Goal: Task Accomplishment & Management: Use online tool/utility

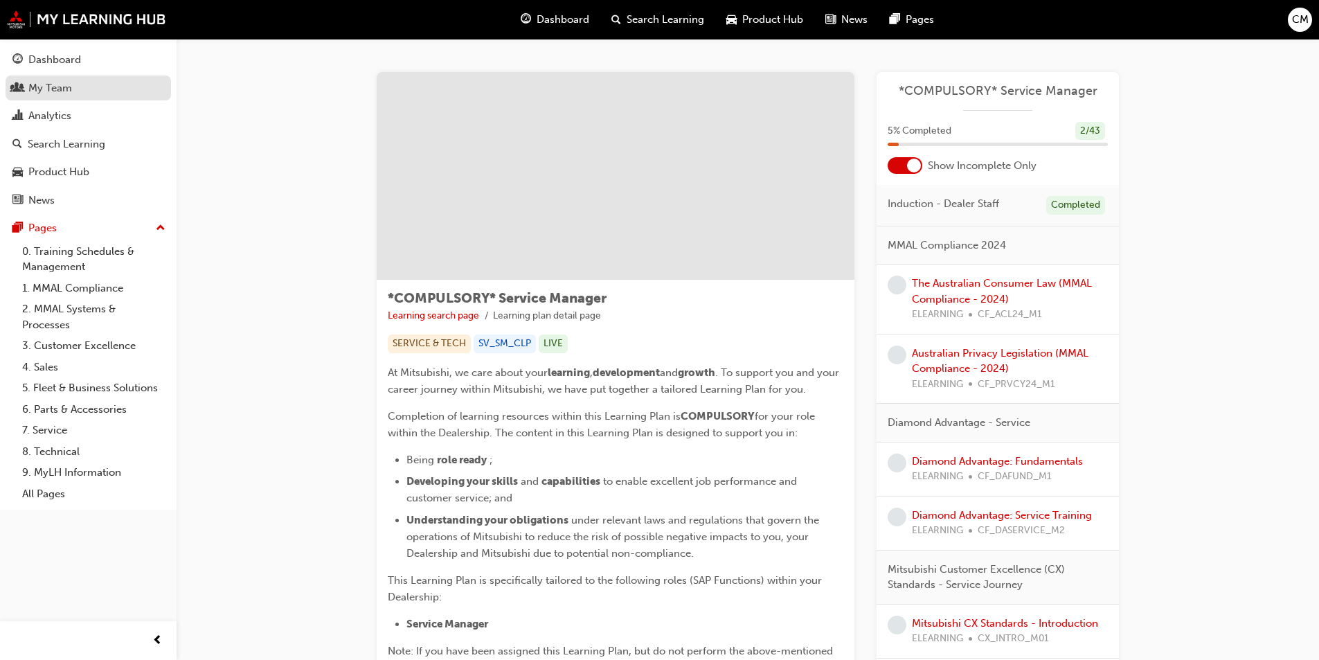
click at [52, 93] on div "My Team" at bounding box center [50, 88] width 44 height 16
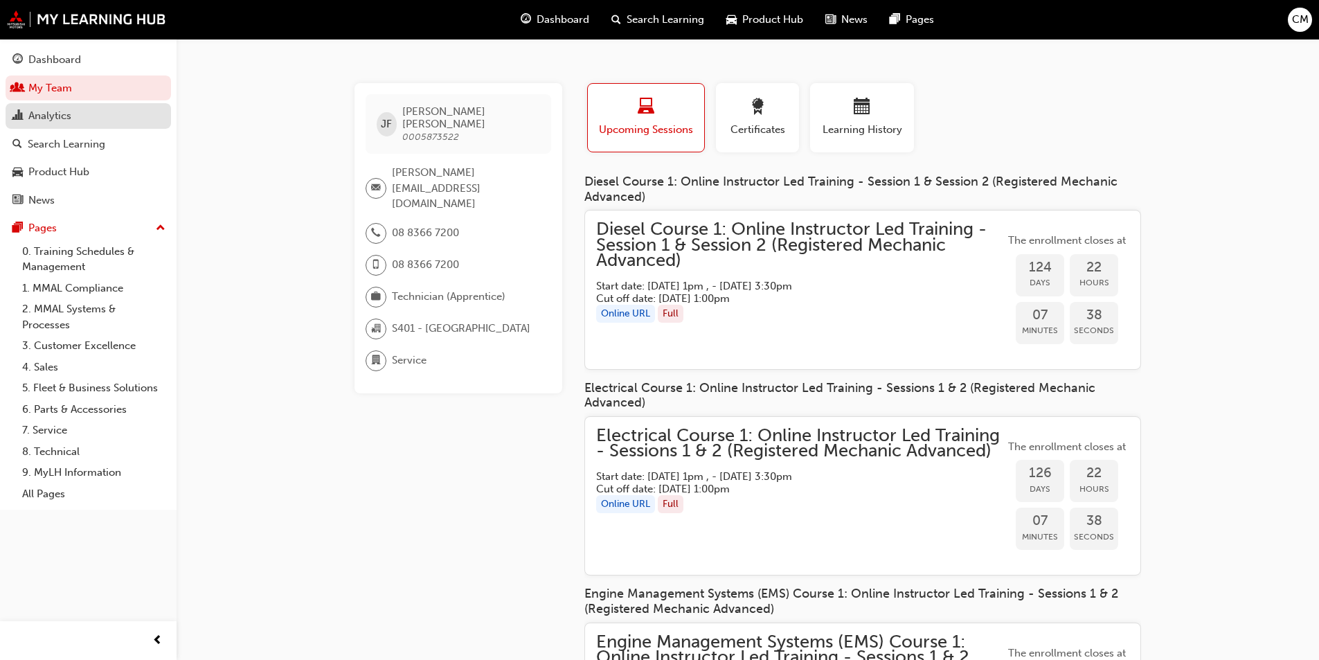
click at [39, 116] on div "Analytics" at bounding box center [49, 116] width 43 height 16
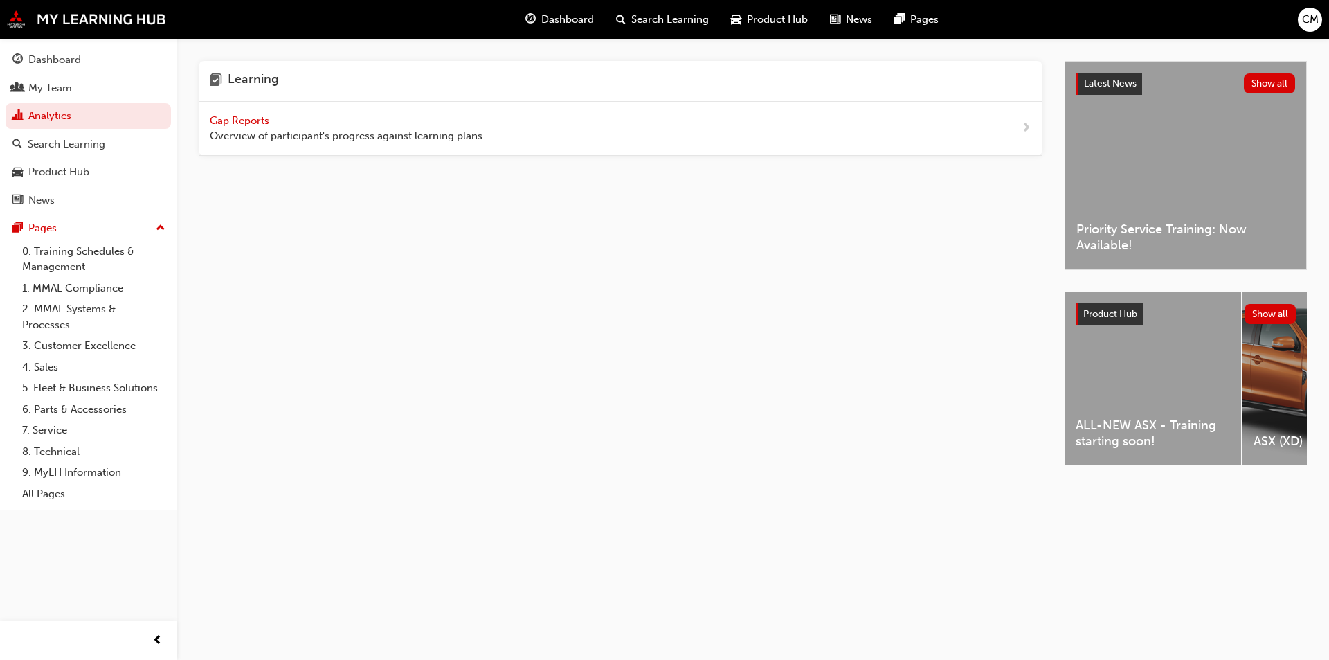
click at [257, 122] on span "Gap Reports" at bounding box center [241, 120] width 62 height 12
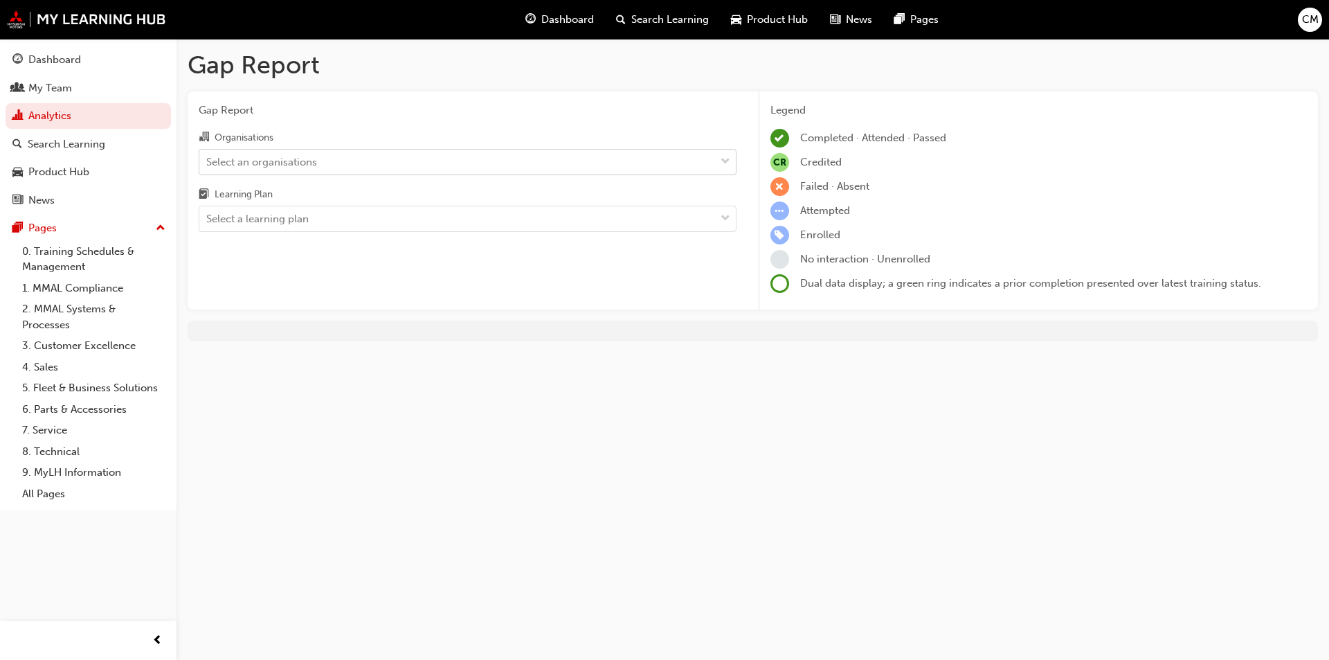
click at [611, 164] on div "Select an organisations" at bounding box center [457, 162] width 516 height 24
click at [208, 164] on input "Organisations Select an organisations" at bounding box center [206, 161] width 1 height 12
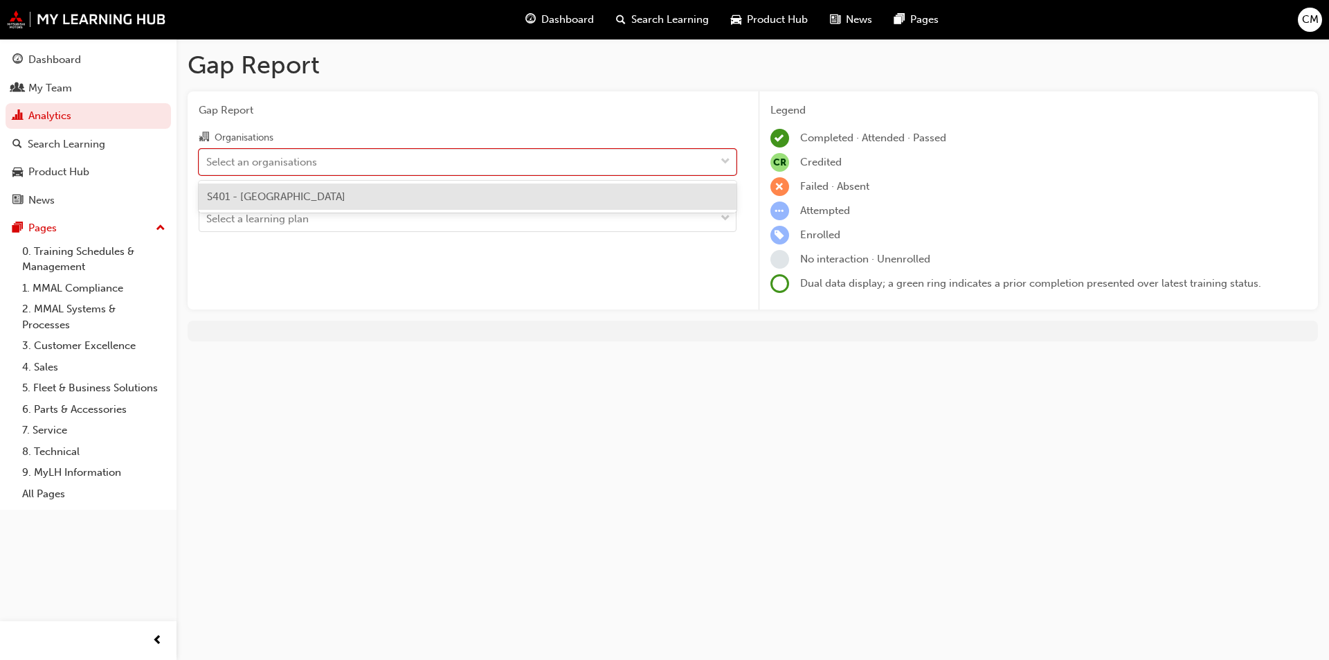
click at [366, 194] on div "S401 - [GEOGRAPHIC_DATA]" at bounding box center [468, 196] width 538 height 27
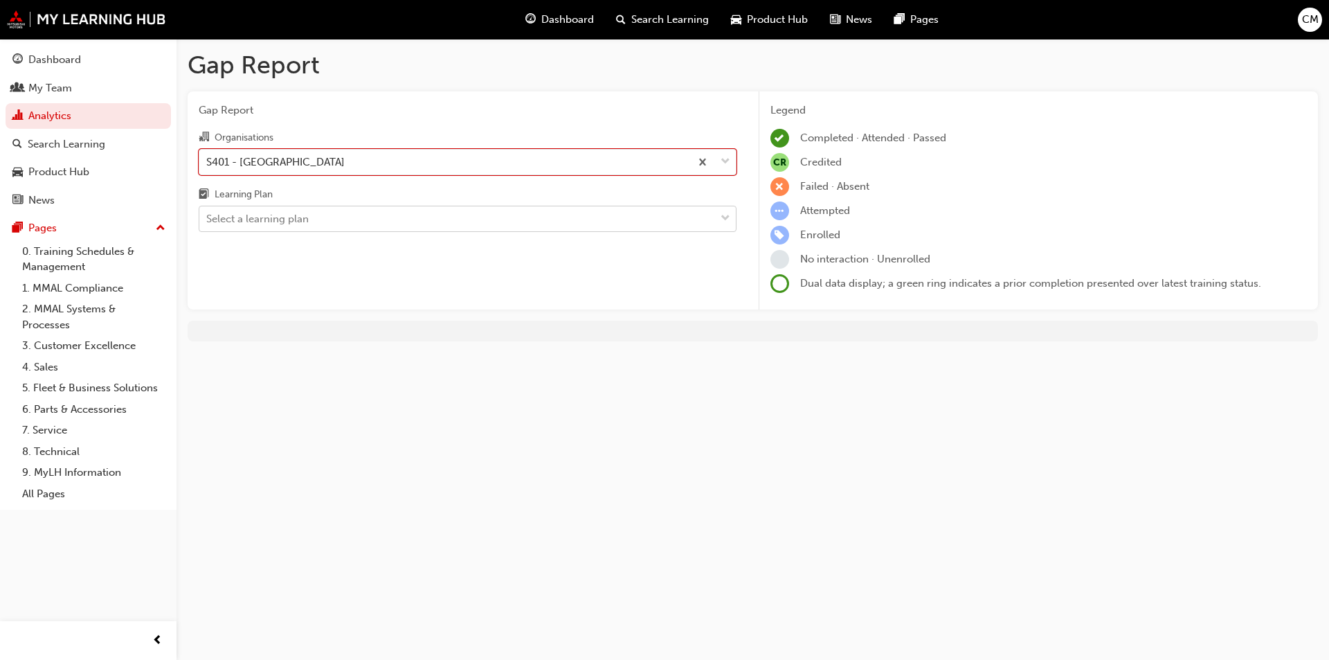
click at [726, 215] on span "down-icon" at bounding box center [726, 219] width 10 height 18
click at [208, 215] on input "Learning Plan Select a learning plan" at bounding box center [206, 219] width 1 height 12
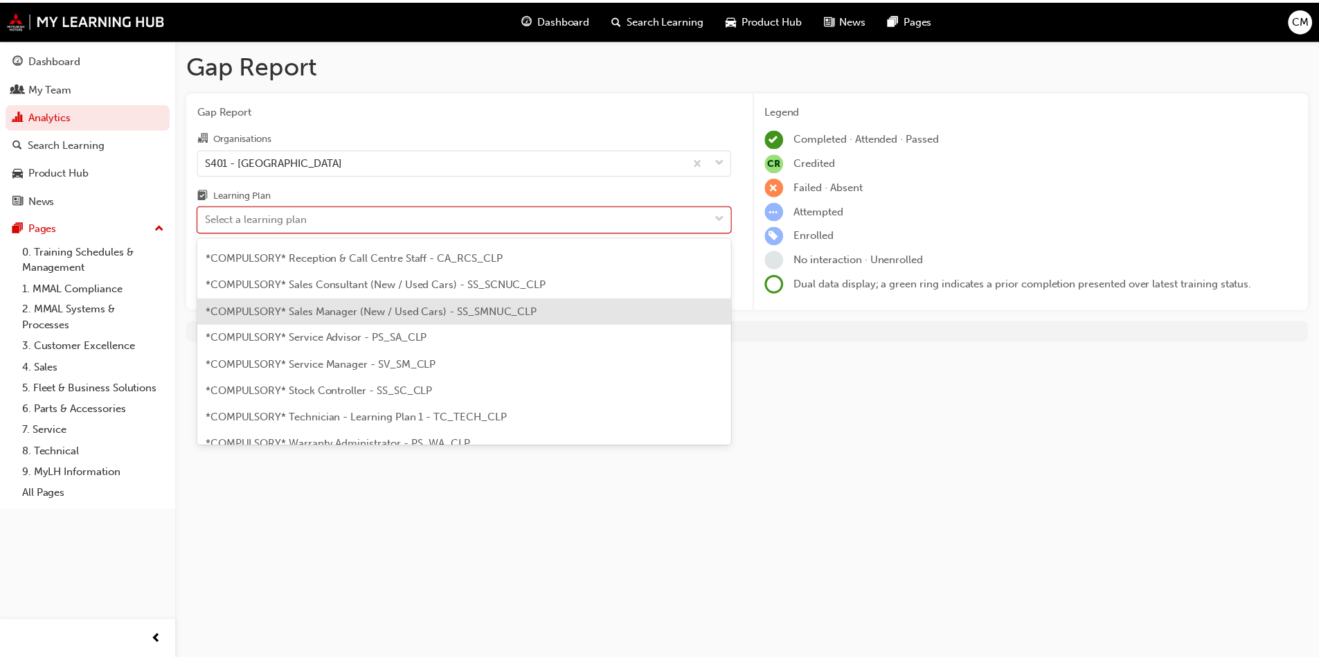
scroll to position [415, 0]
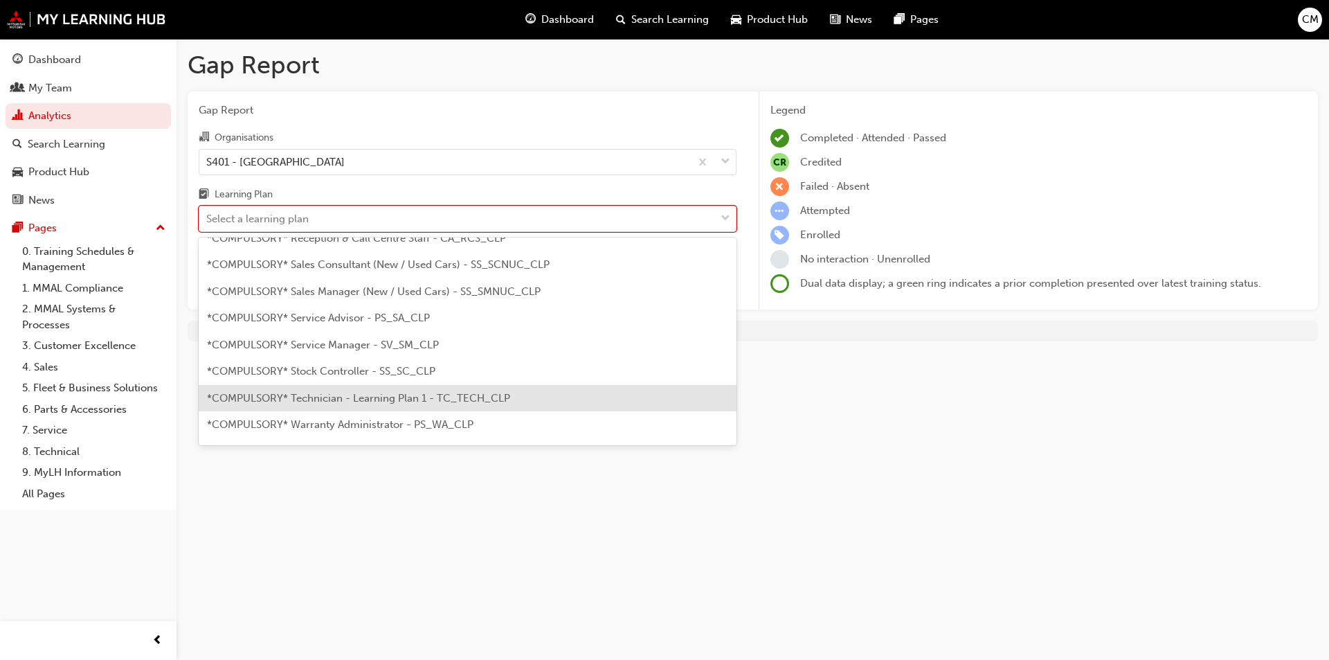
click at [411, 397] on span "*COMPULSORY* Technician - Learning Plan 1 - TC_TECH_CLP" at bounding box center [358, 398] width 303 height 12
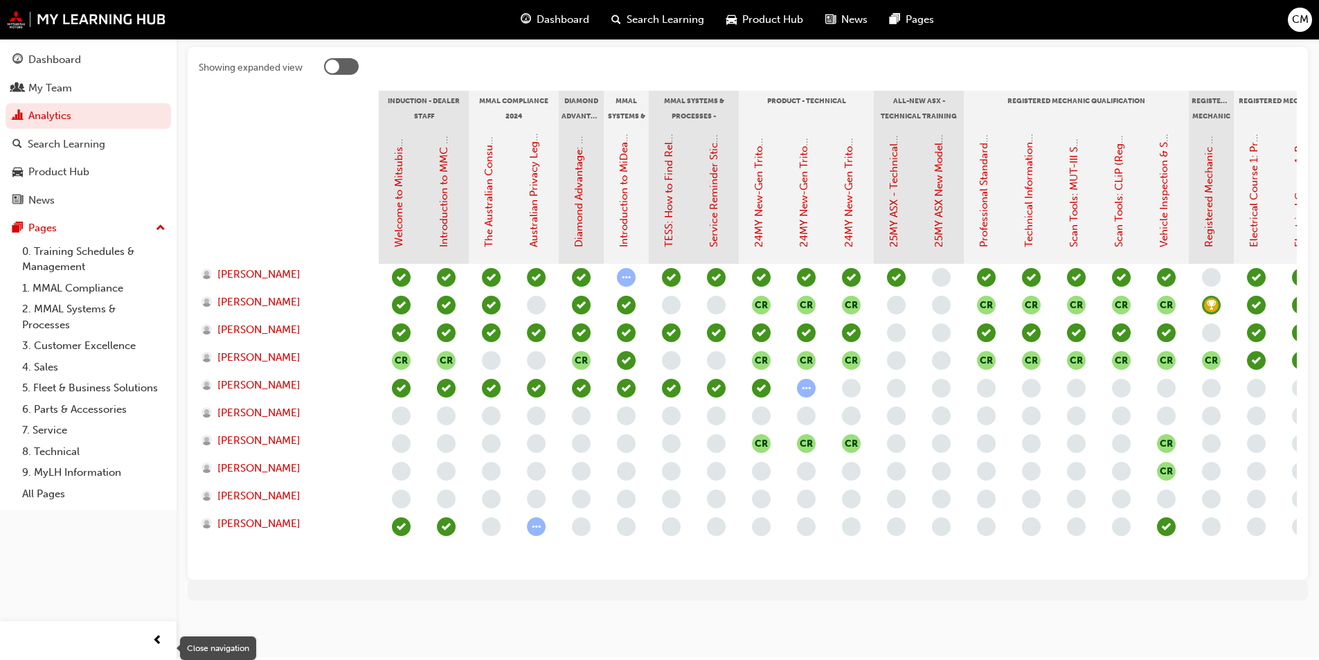
click at [156, 638] on span "prev-icon" at bounding box center [157, 640] width 10 height 17
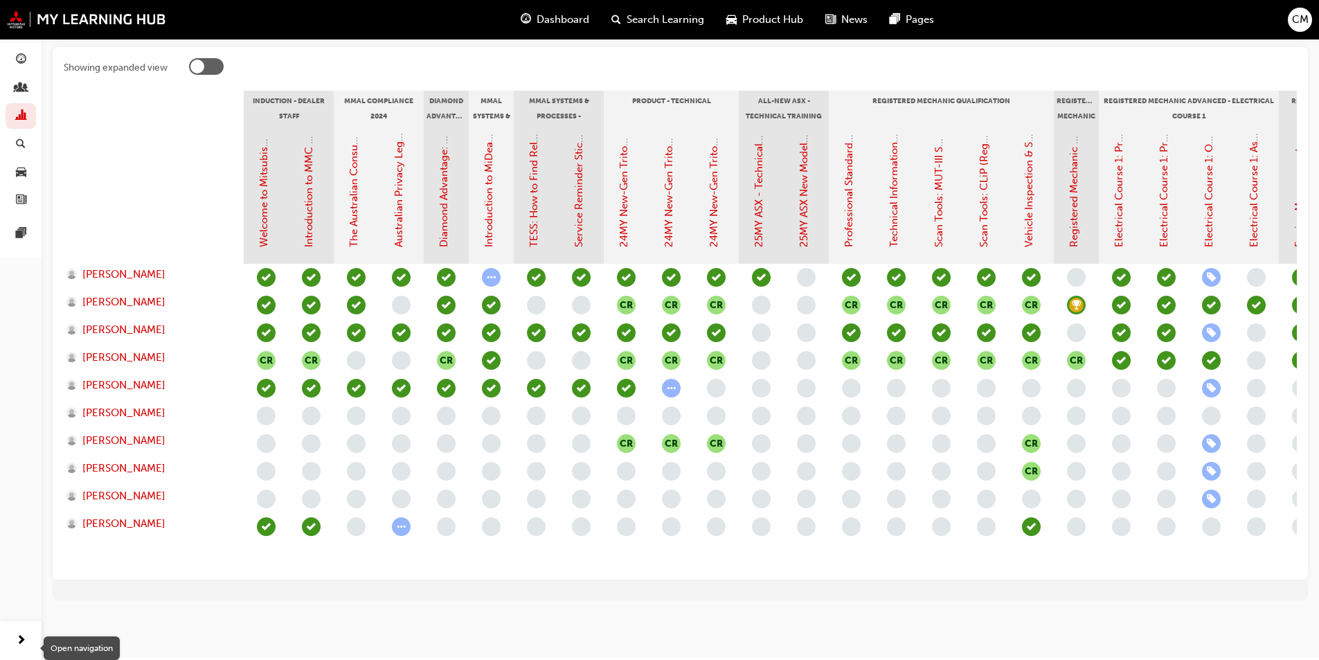
click at [18, 642] on span "next-icon" at bounding box center [21, 640] width 10 height 17
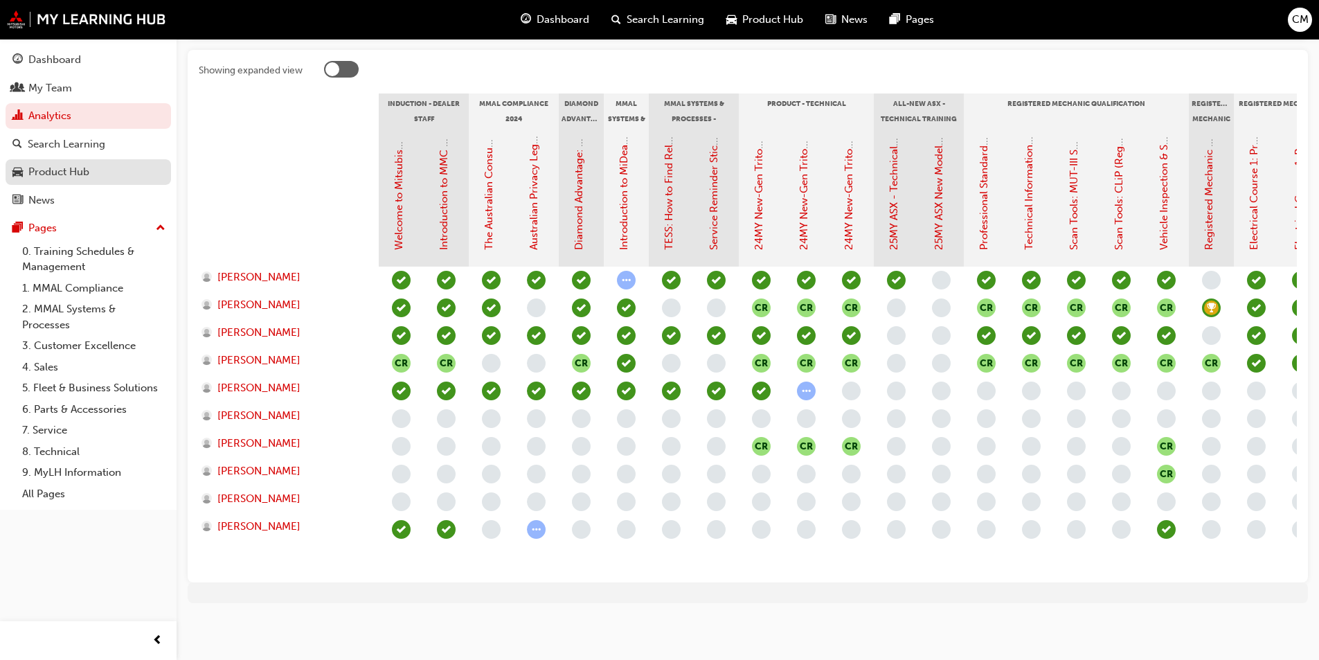
click at [54, 180] on div "Product Hub" at bounding box center [88, 171] width 152 height 17
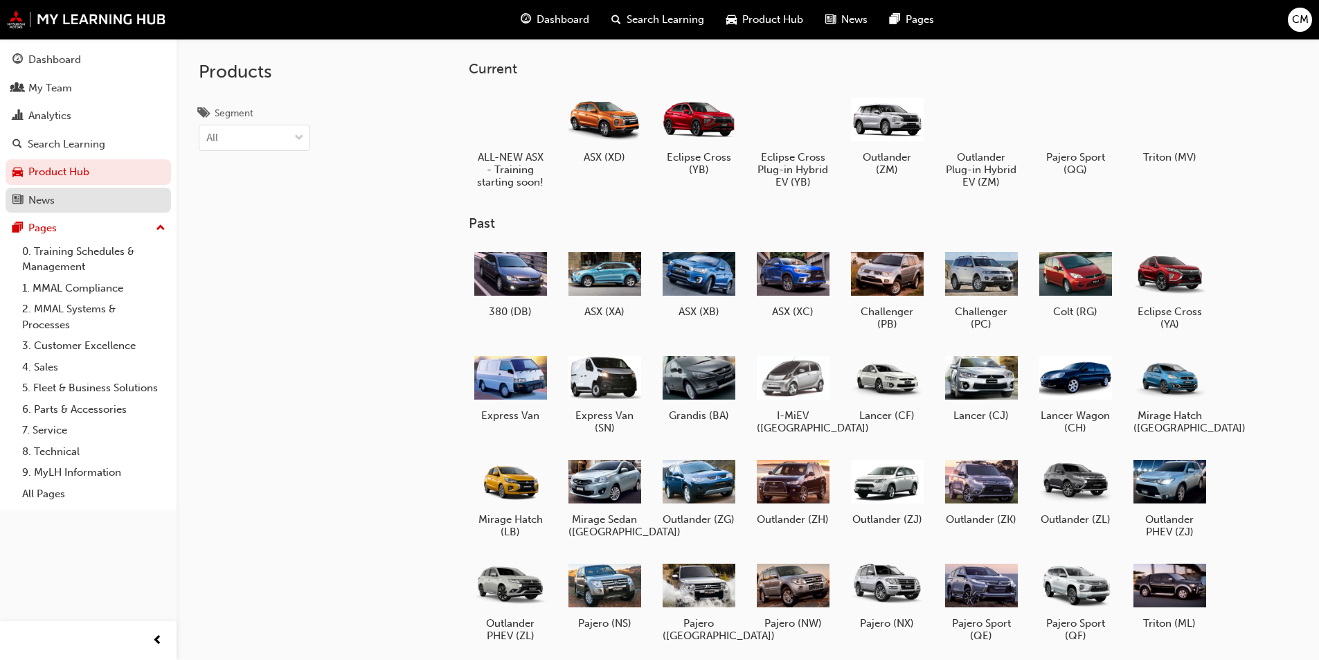
click at [36, 196] on div "News" at bounding box center [41, 200] width 26 height 16
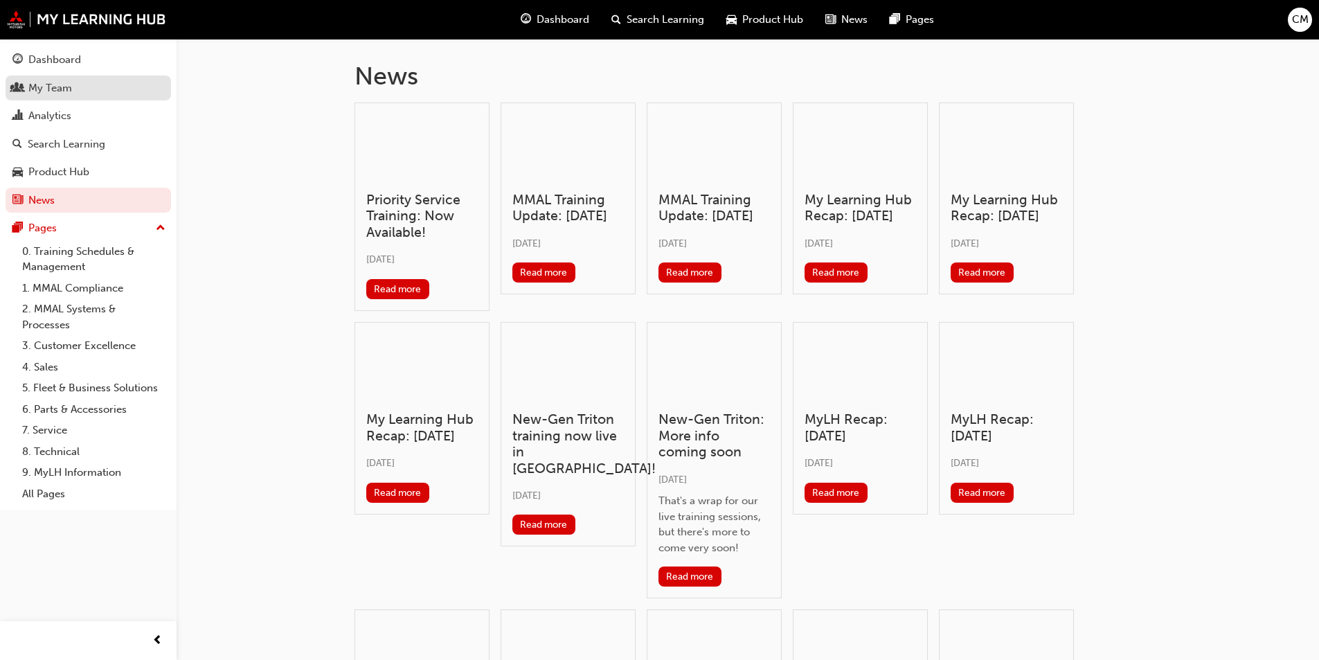
click at [46, 87] on div "My Team" at bounding box center [50, 88] width 44 height 16
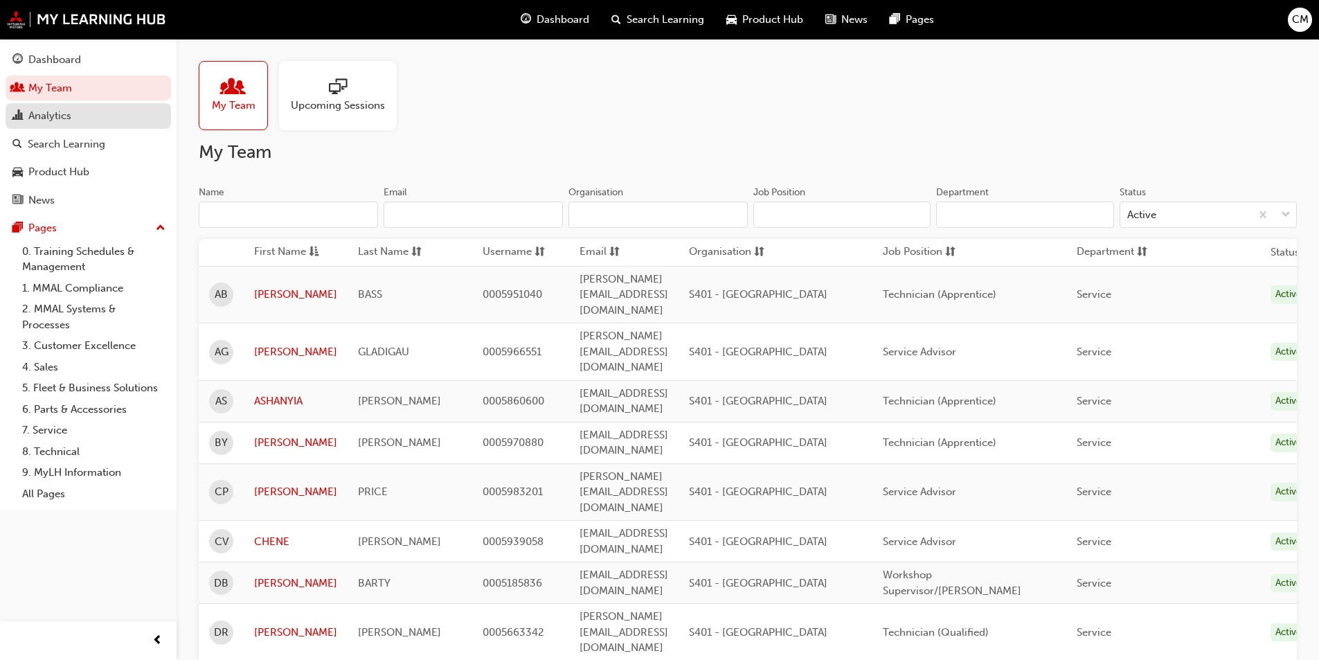
click at [41, 117] on div "Analytics" at bounding box center [49, 116] width 43 height 16
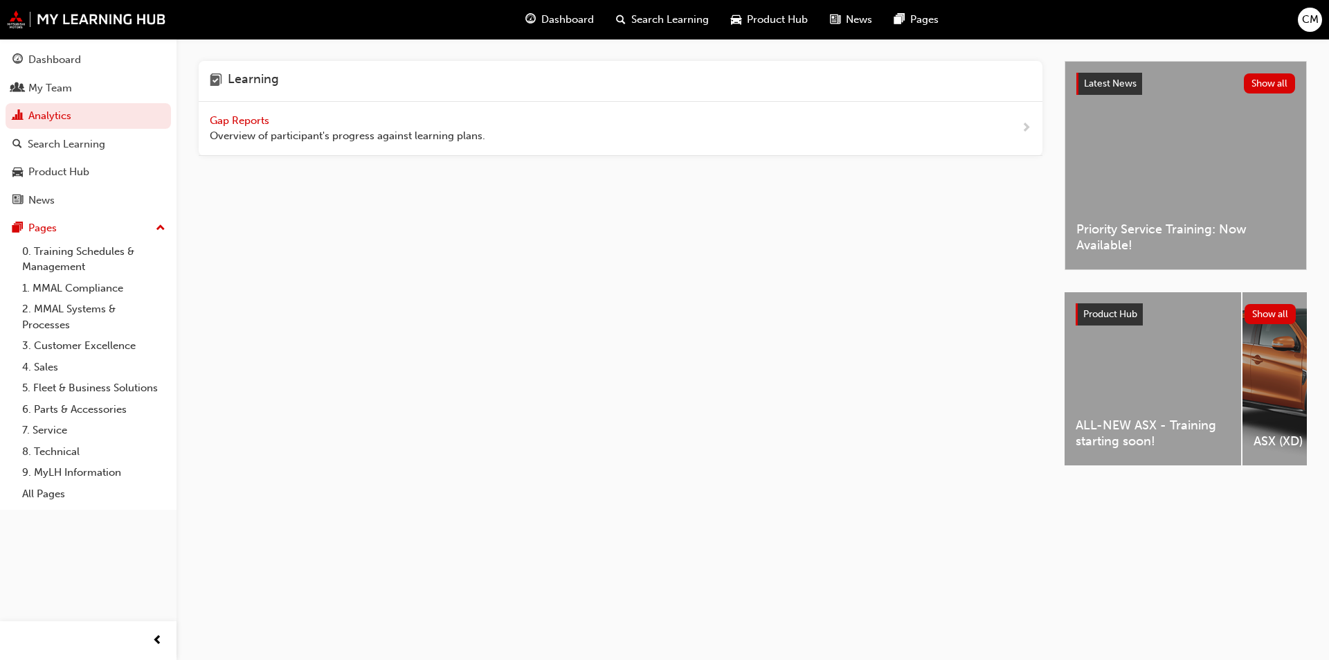
click at [244, 120] on span "Gap Reports" at bounding box center [241, 120] width 62 height 12
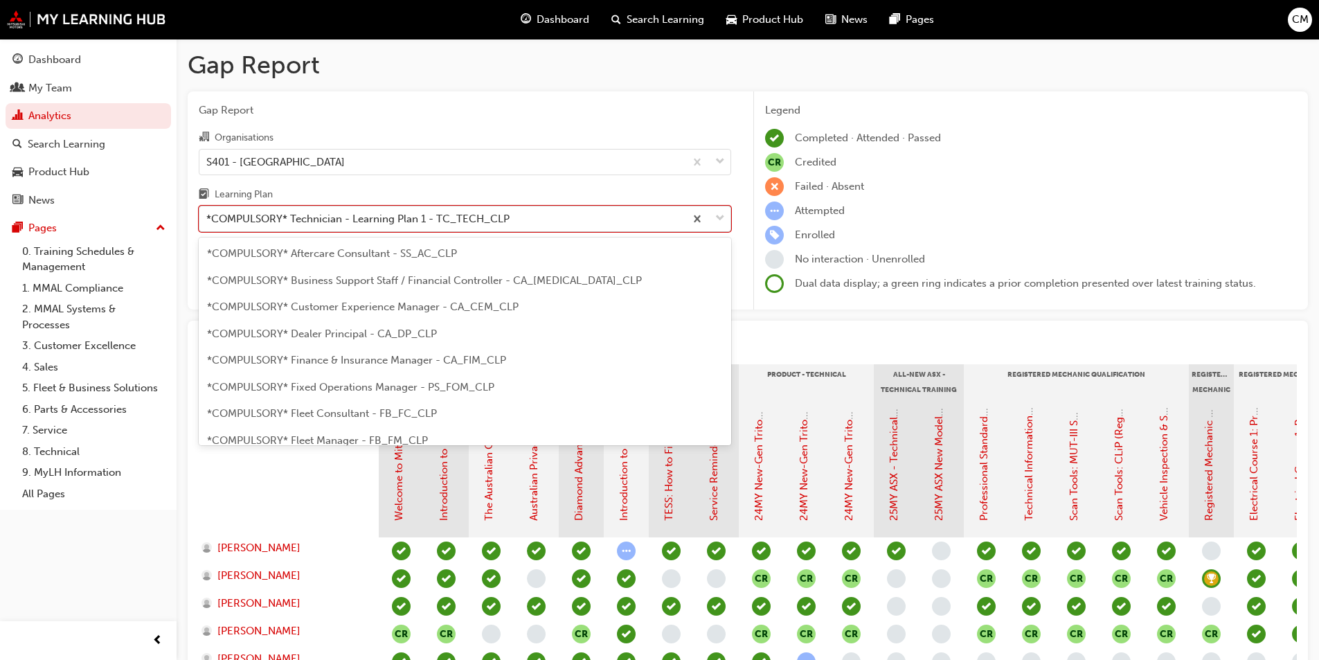
click at [721, 215] on span "down-icon" at bounding box center [720, 219] width 10 height 18
click at [208, 215] on input "Learning Plan option *COMPULSORY* Technician - Learning Plan 1 - TC_TECH_CLP fo…" at bounding box center [206, 219] width 1 height 12
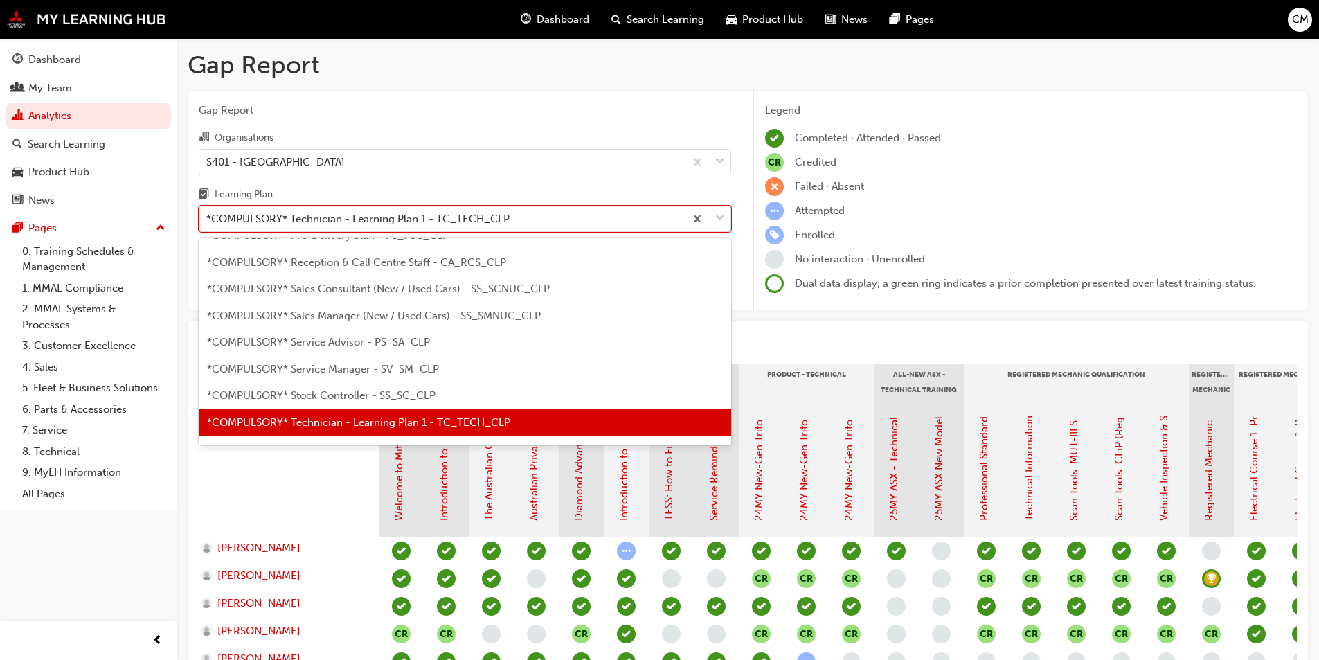
click at [352, 345] on span "*COMPULSORY* Service Advisor - PS_SA_CLP" at bounding box center [318, 342] width 223 height 12
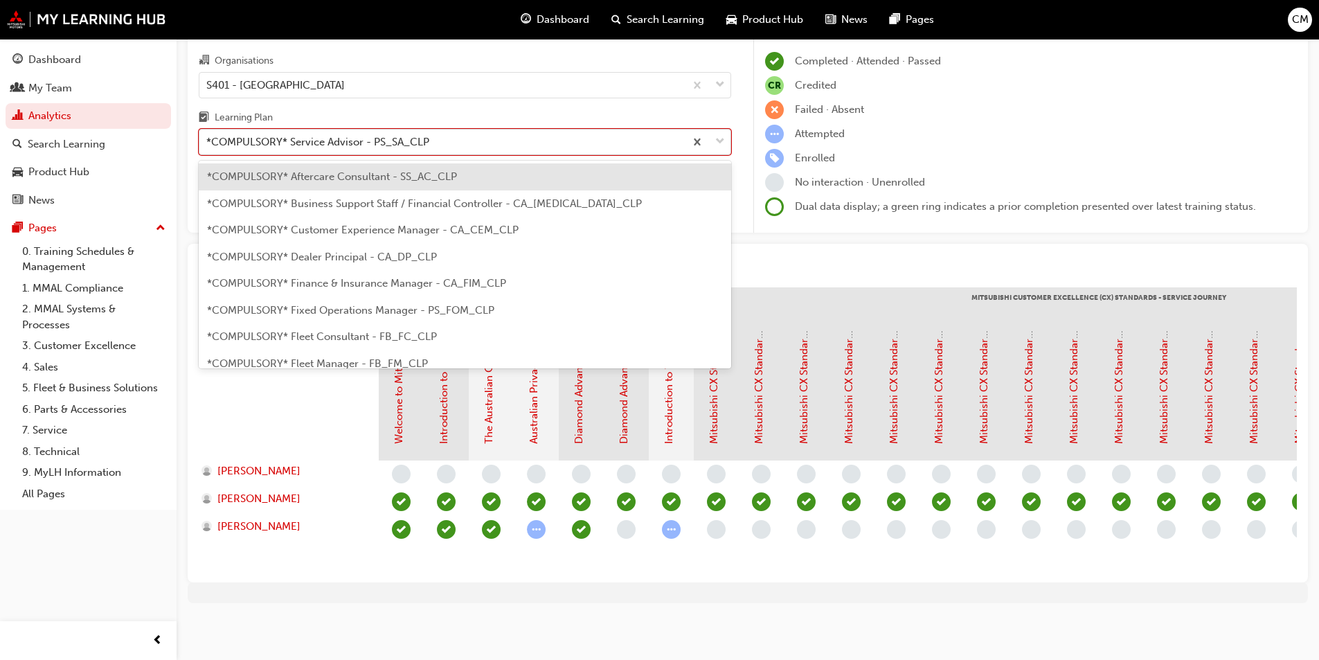
click at [723, 133] on span "down-icon" at bounding box center [720, 142] width 10 height 18
click at [208, 136] on input "Learning Plan option *COMPULSORY* Service Advisor - PS_SA_CLP, selected. option…" at bounding box center [206, 142] width 1 height 12
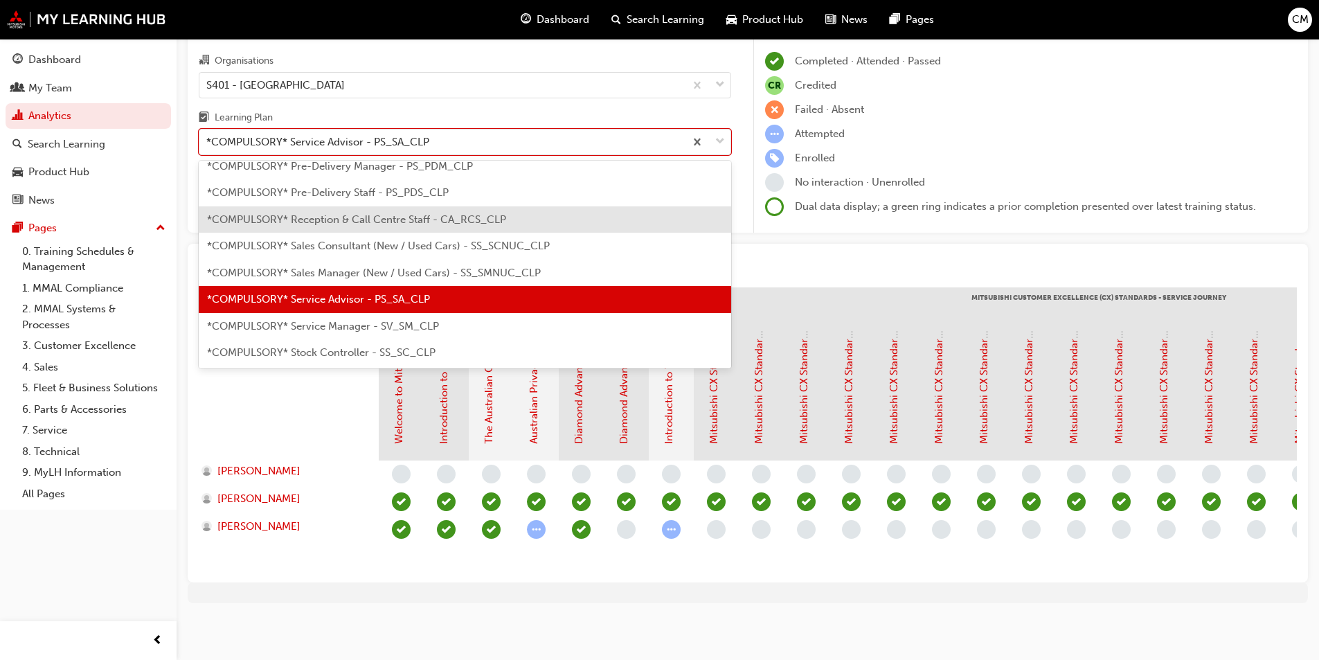
scroll to position [380, 0]
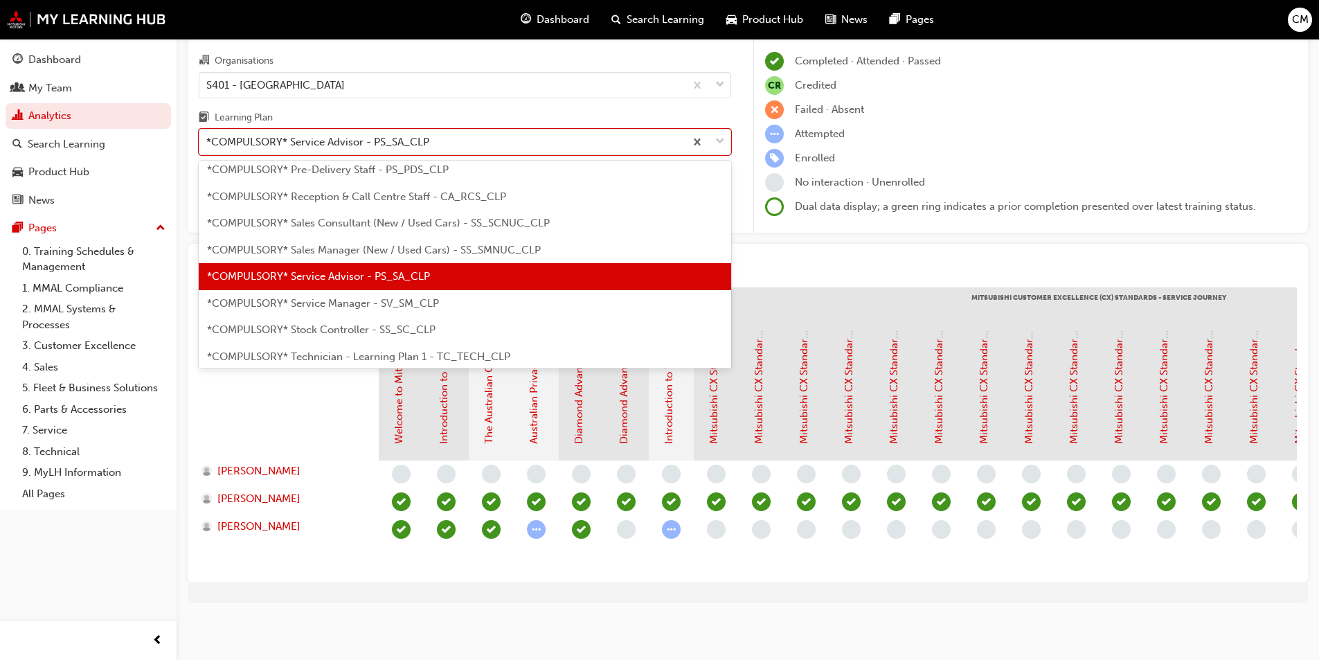
click at [325, 297] on span "*COMPULSORY* Service Manager - SV_SM_CLP" at bounding box center [323, 303] width 232 height 12
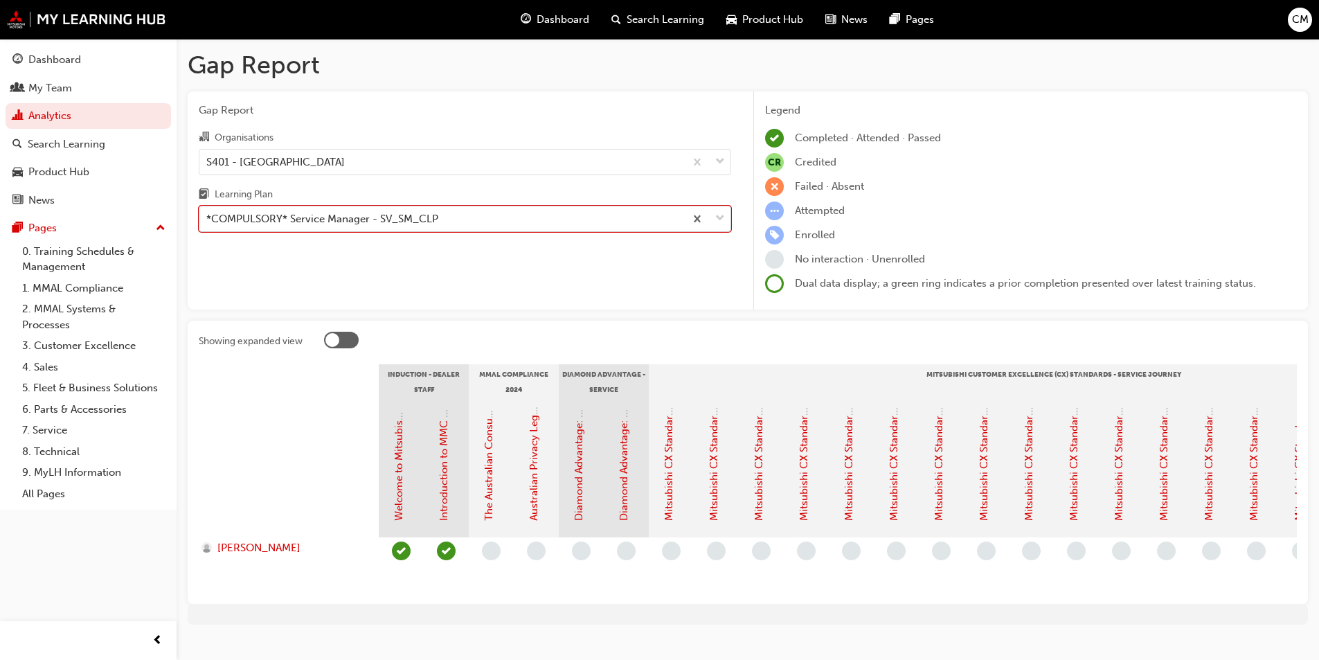
click at [722, 216] on span "down-icon" at bounding box center [720, 219] width 10 height 18
click at [208, 216] on input "Learning Plan option *COMPULSORY* Service Manager - SV_SM_CLP, selected. 0 resu…" at bounding box center [206, 219] width 1 height 12
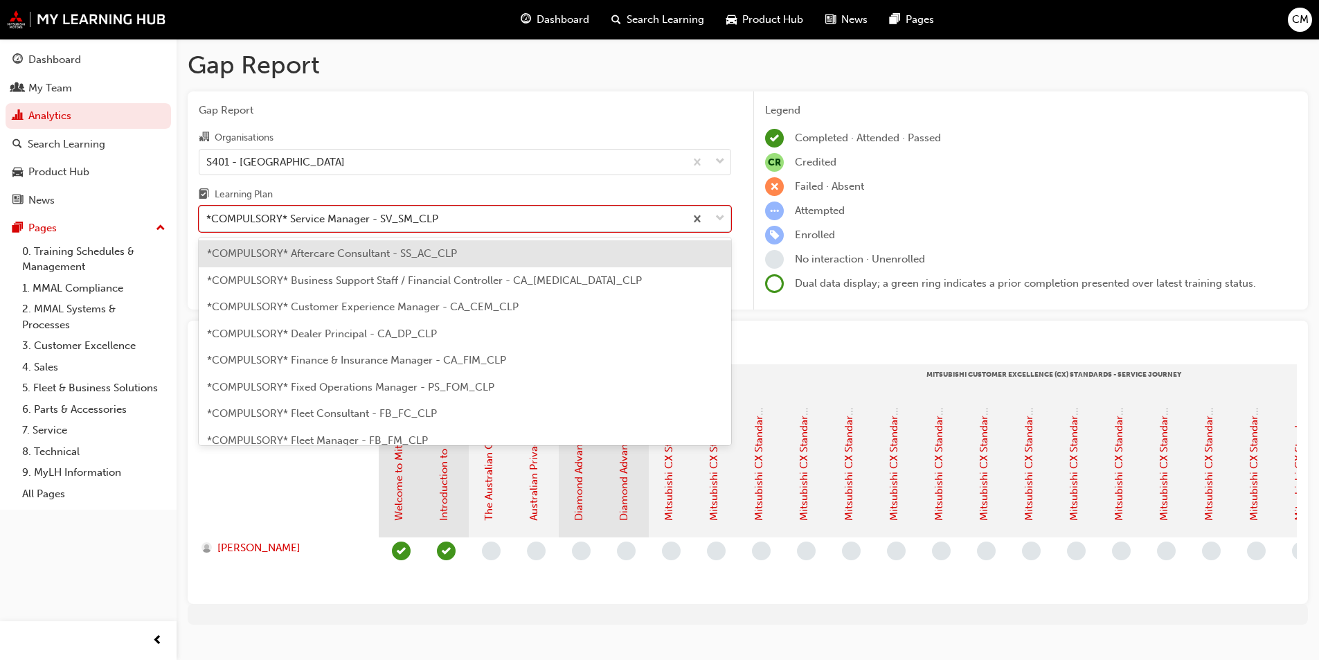
scroll to position [338, 0]
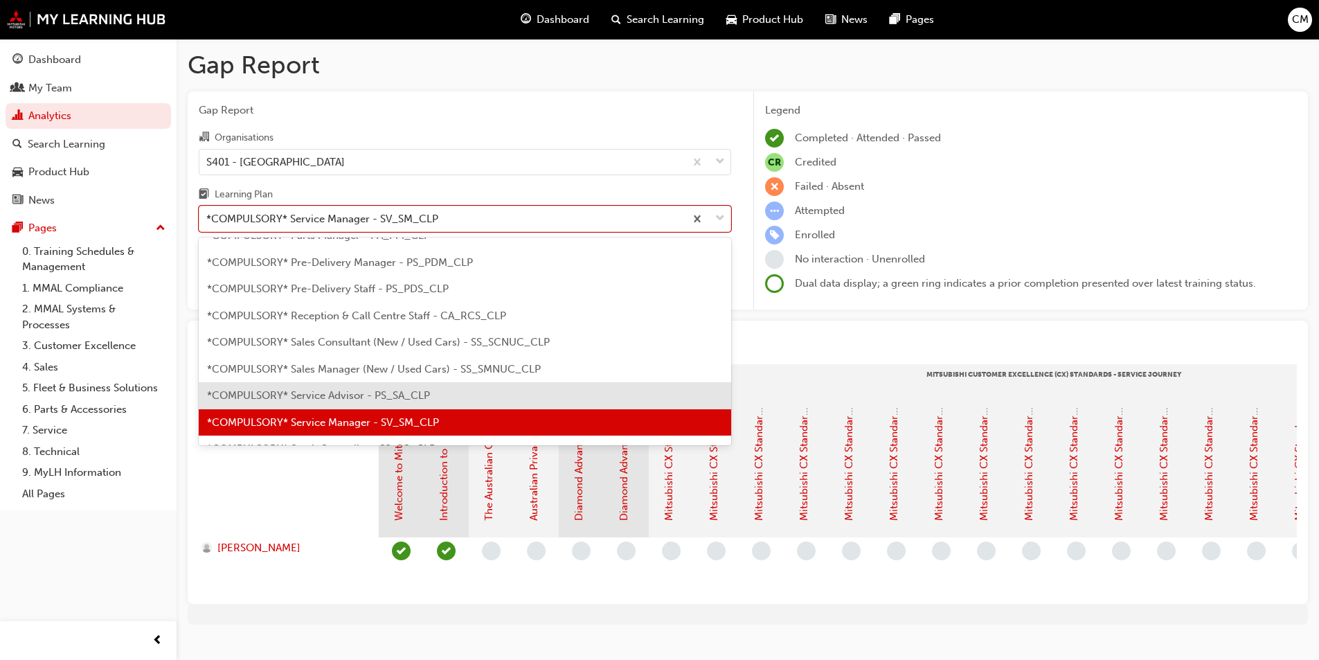
click at [421, 391] on span "*COMPULSORY* Service Advisor - PS_SA_CLP" at bounding box center [318, 395] width 223 height 12
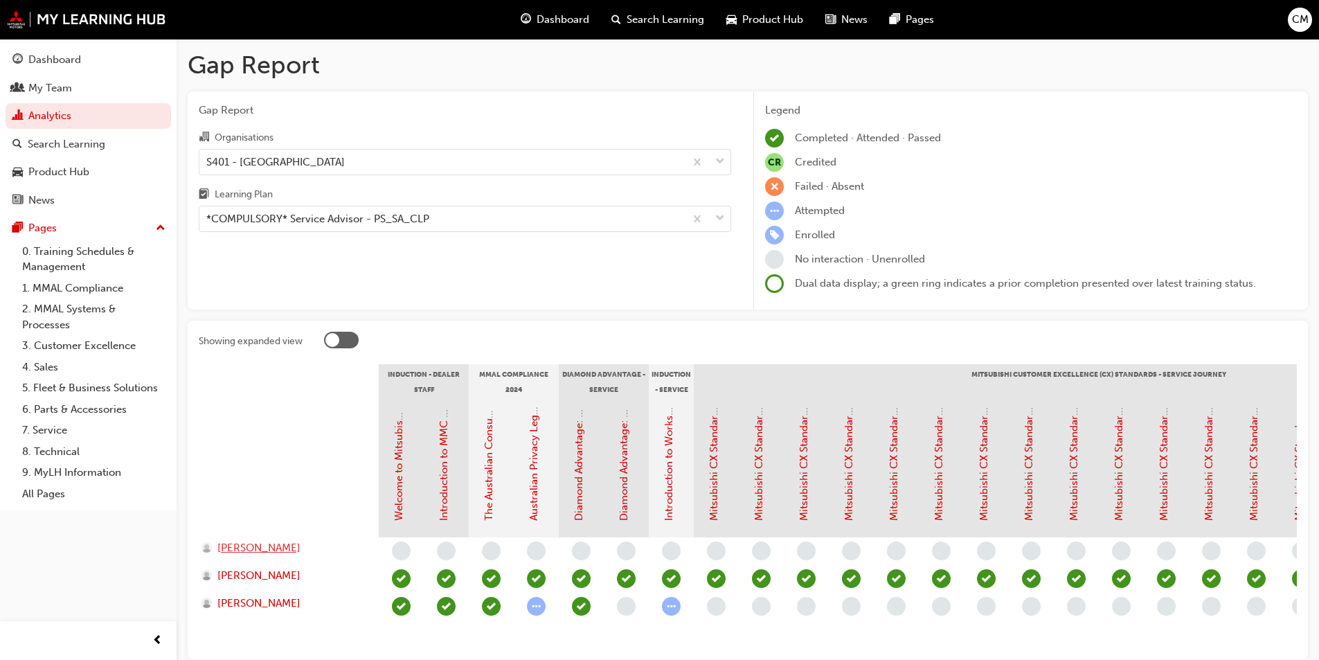
click at [300, 546] on span "[PERSON_NAME]" at bounding box center [258, 548] width 83 height 16
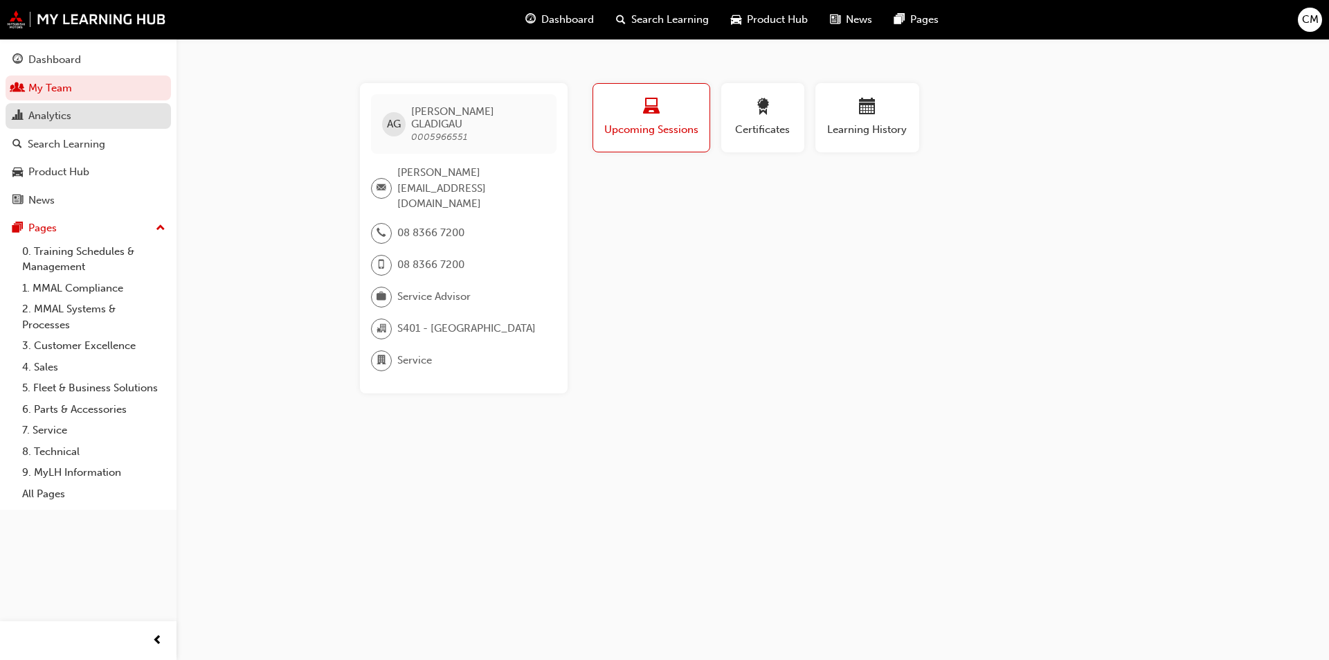
click at [35, 109] on div "Analytics" at bounding box center [49, 116] width 43 height 16
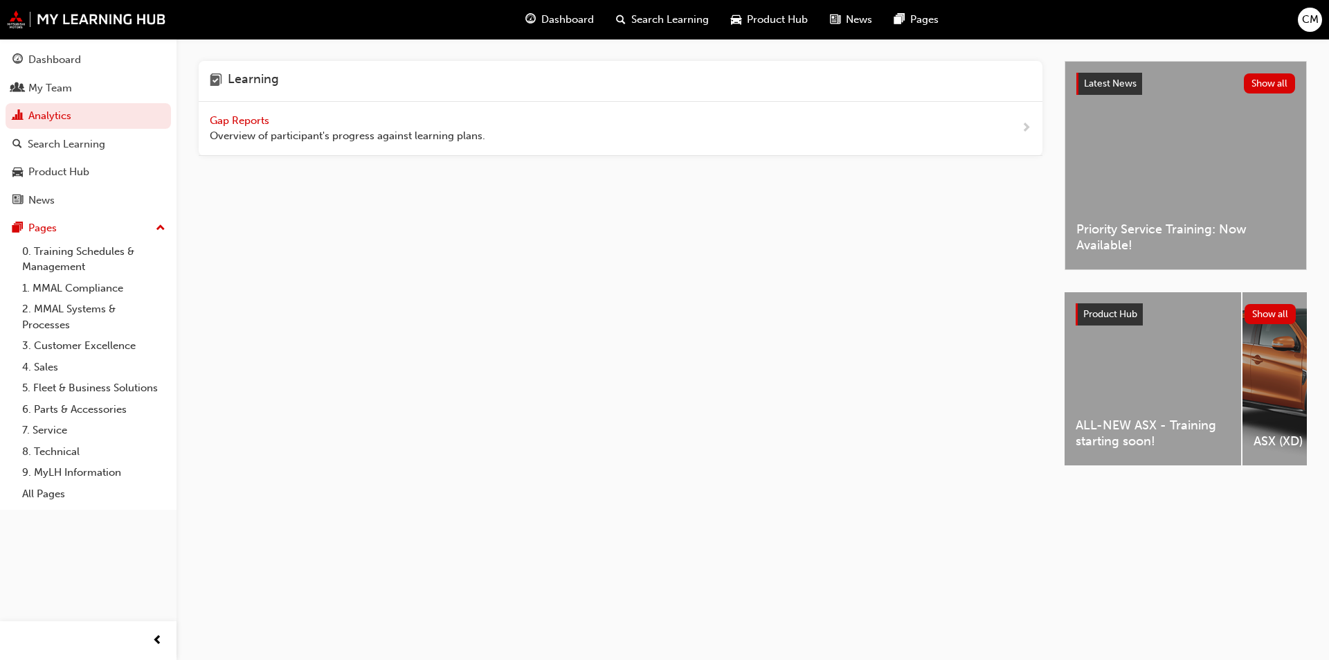
click at [260, 119] on span "Gap Reports" at bounding box center [241, 120] width 62 height 12
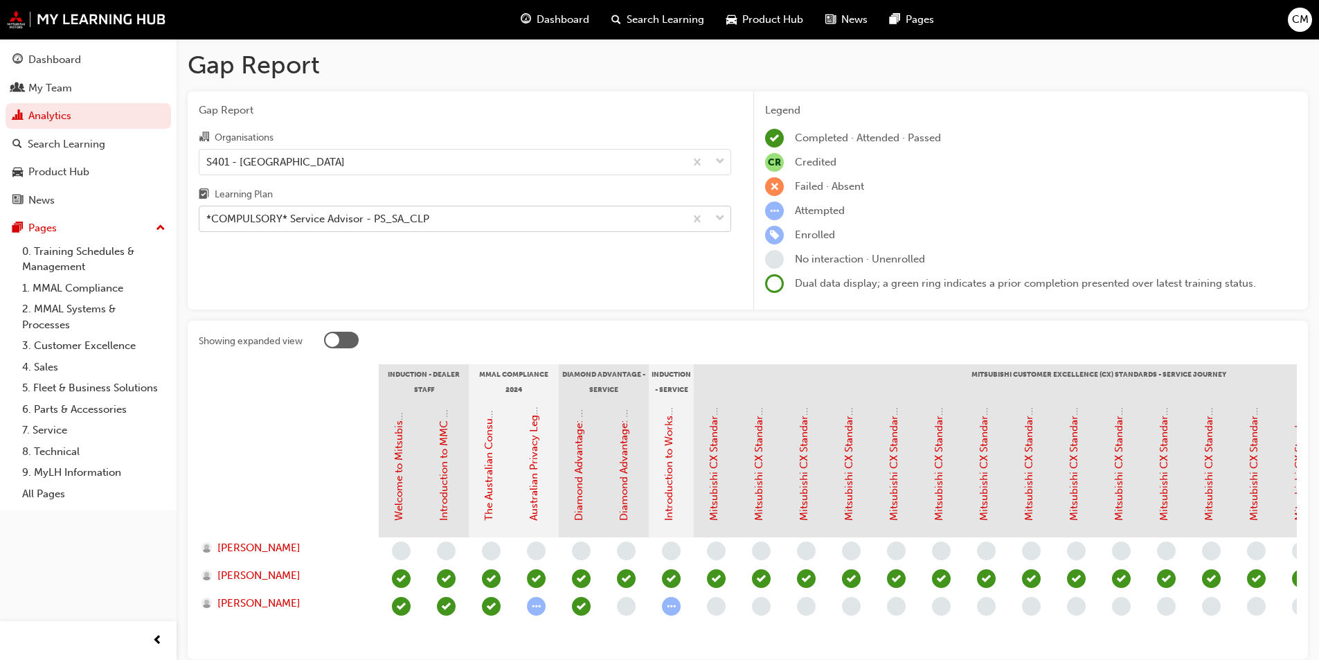
click at [723, 216] on span "down-icon" at bounding box center [720, 219] width 10 height 18
click at [208, 216] on input "Learning Plan *COMPULSORY* Service Advisor - PS_SA_CLP" at bounding box center [206, 219] width 1 height 12
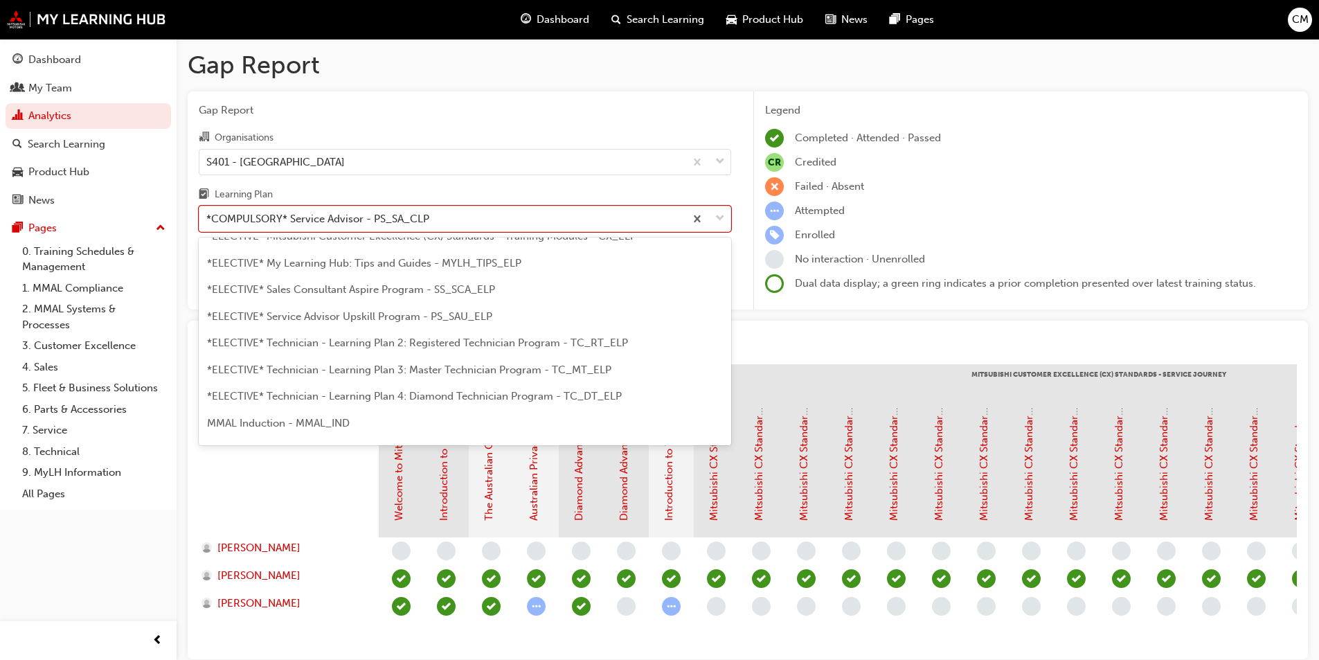
scroll to position [678, 0]
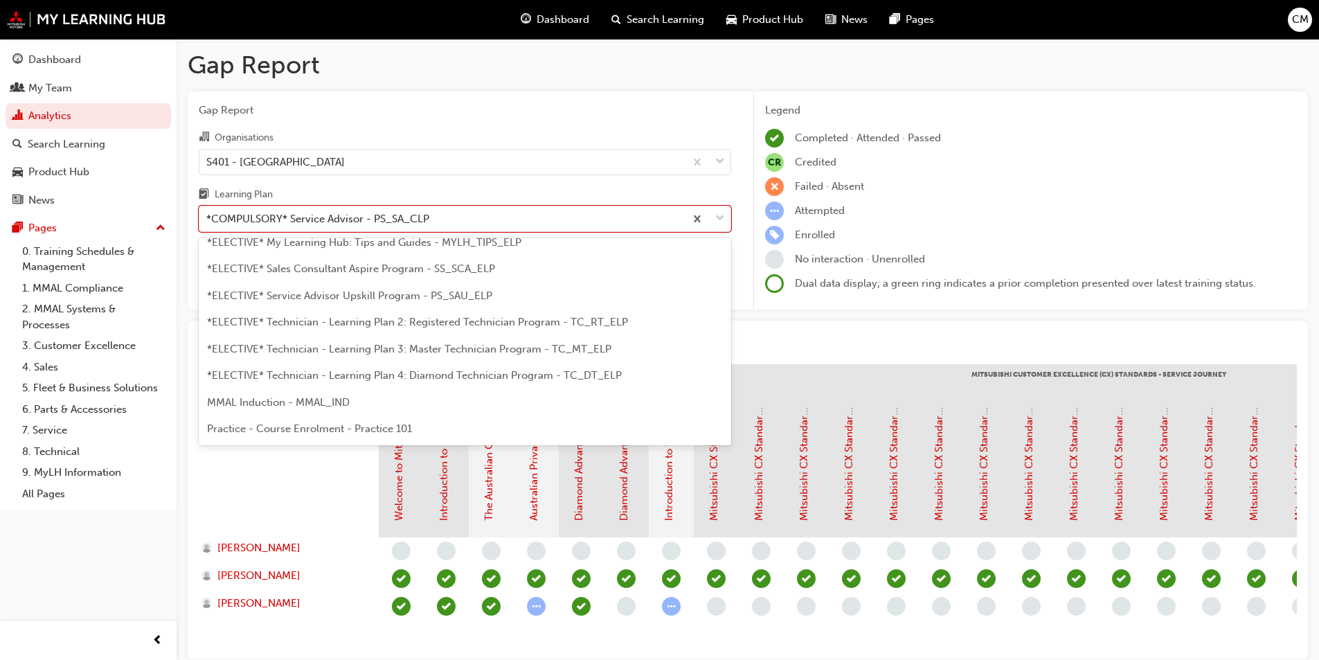
click at [462, 345] on span "*ELECTIVE* Technician - Learning Plan 3: Master Technician Program - TC_MT_ELP" at bounding box center [409, 349] width 404 height 12
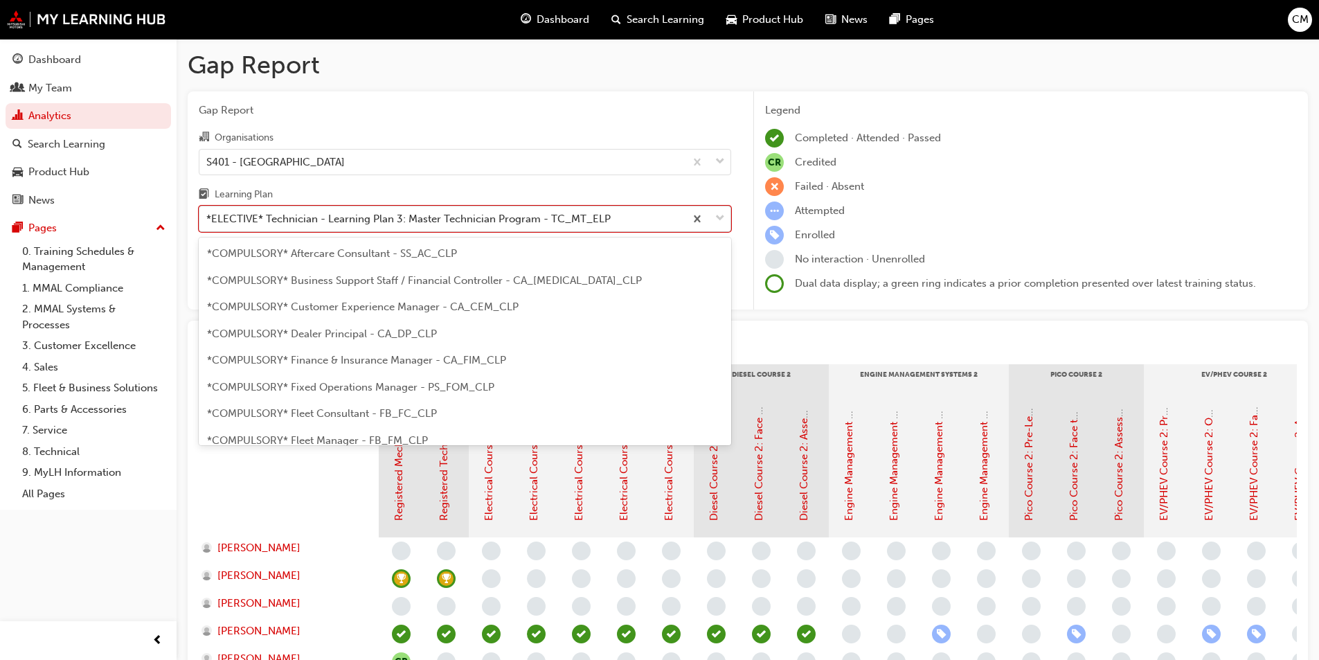
click at [722, 218] on span "down-icon" at bounding box center [720, 219] width 10 height 18
click at [208, 218] on input "Learning Plan option *ELECTIVE* Technician - Learning Plan 3: Master Technician…" at bounding box center [206, 219] width 1 height 12
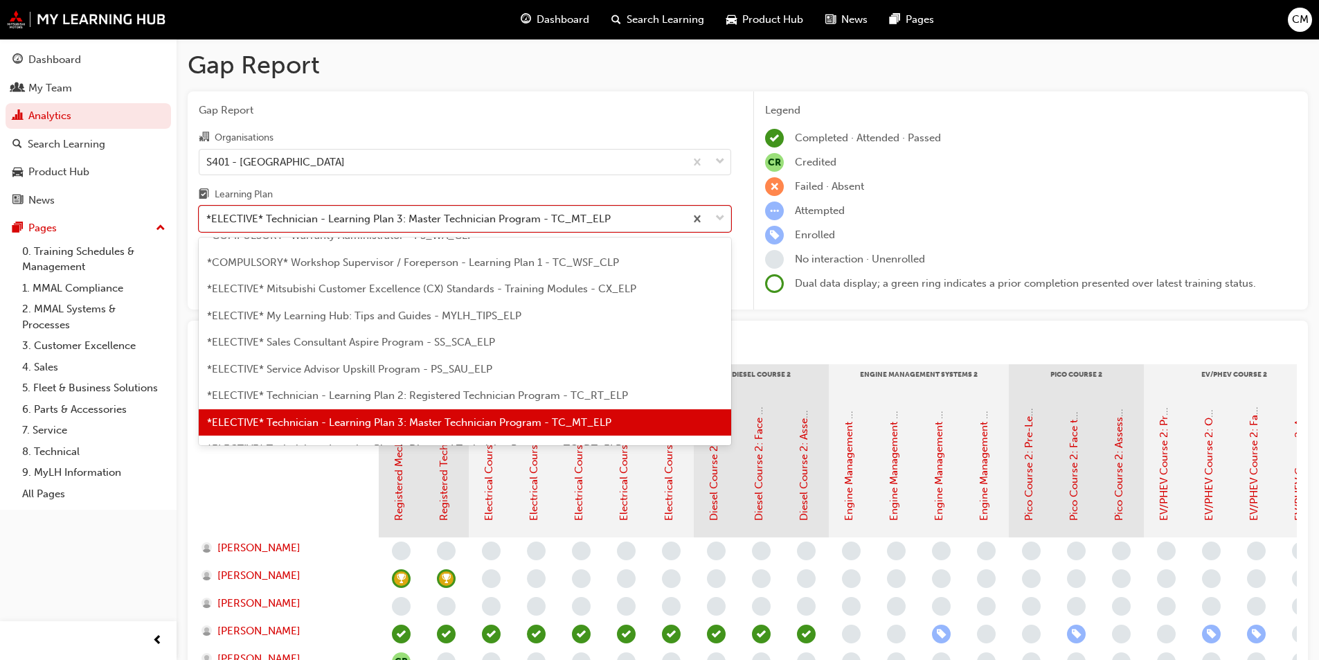
click at [517, 395] on span "*ELECTIVE* Technician - Learning Plan 2: Registered Technician Program - TC_RT_…" at bounding box center [417, 395] width 421 height 12
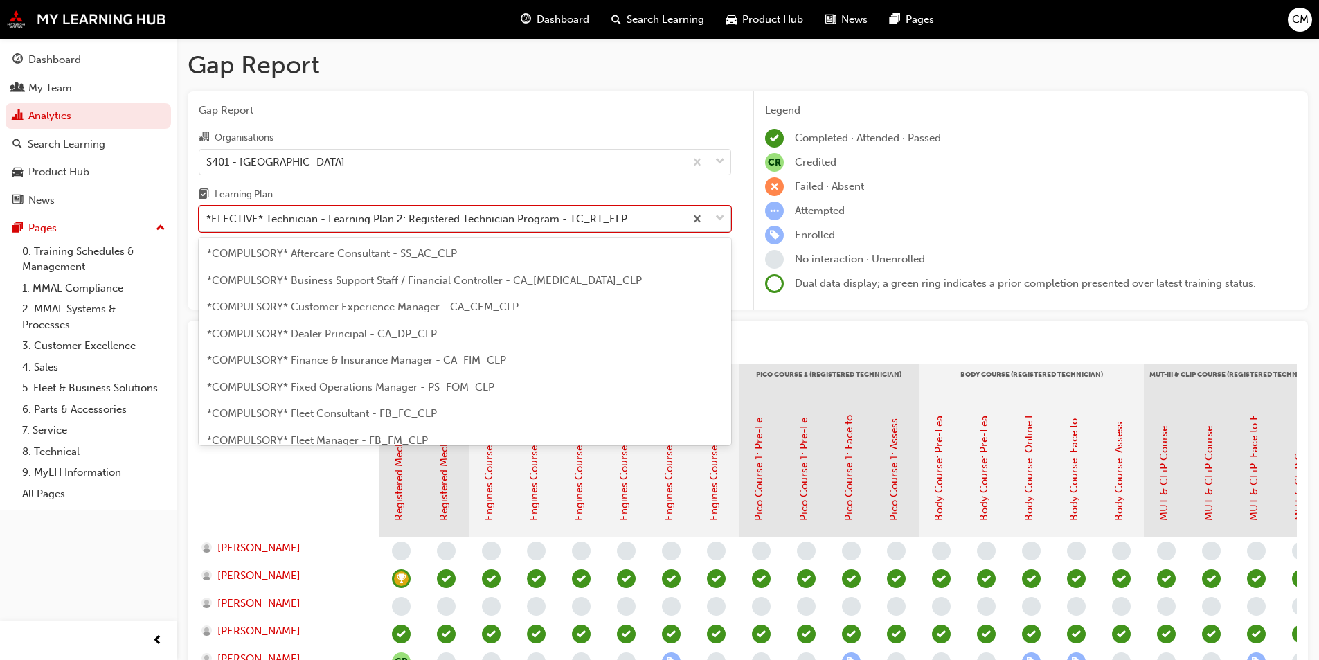
click at [720, 216] on span "down-icon" at bounding box center [720, 219] width 10 height 18
click at [208, 216] on input "Learning Plan option *ELECTIVE* Technician - Learning Plan 2: Registered Techni…" at bounding box center [206, 219] width 1 height 12
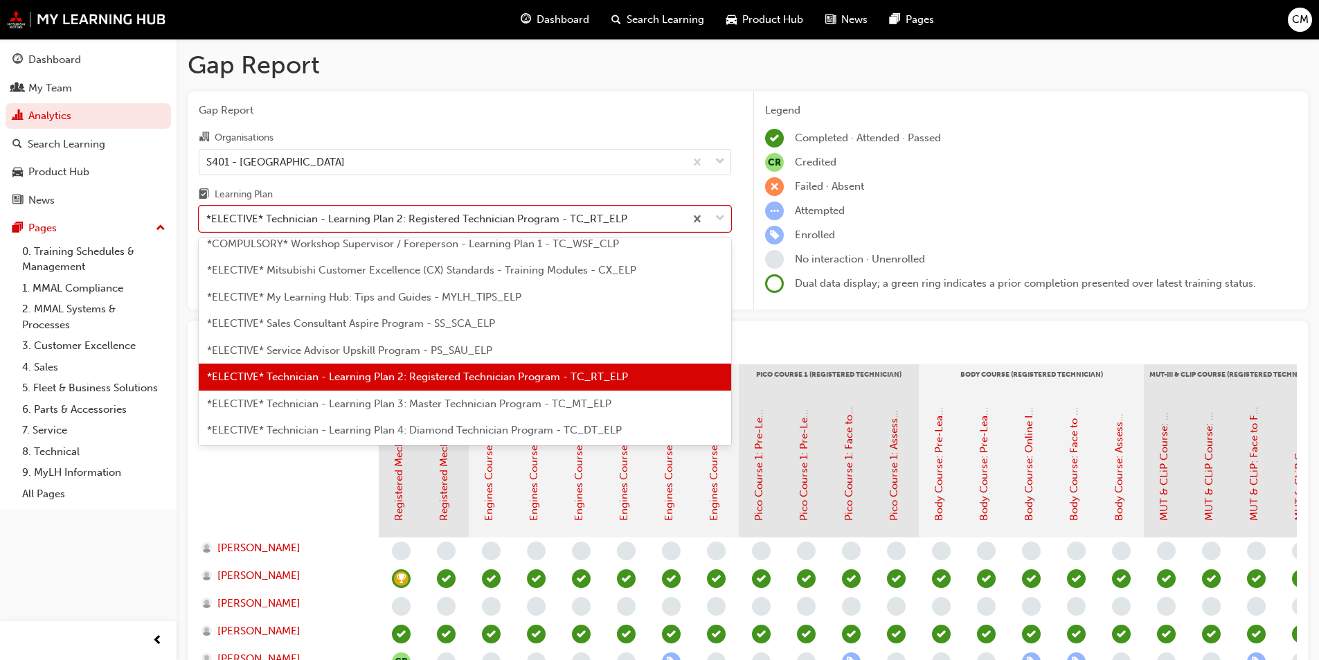
scroll to position [647, 0]
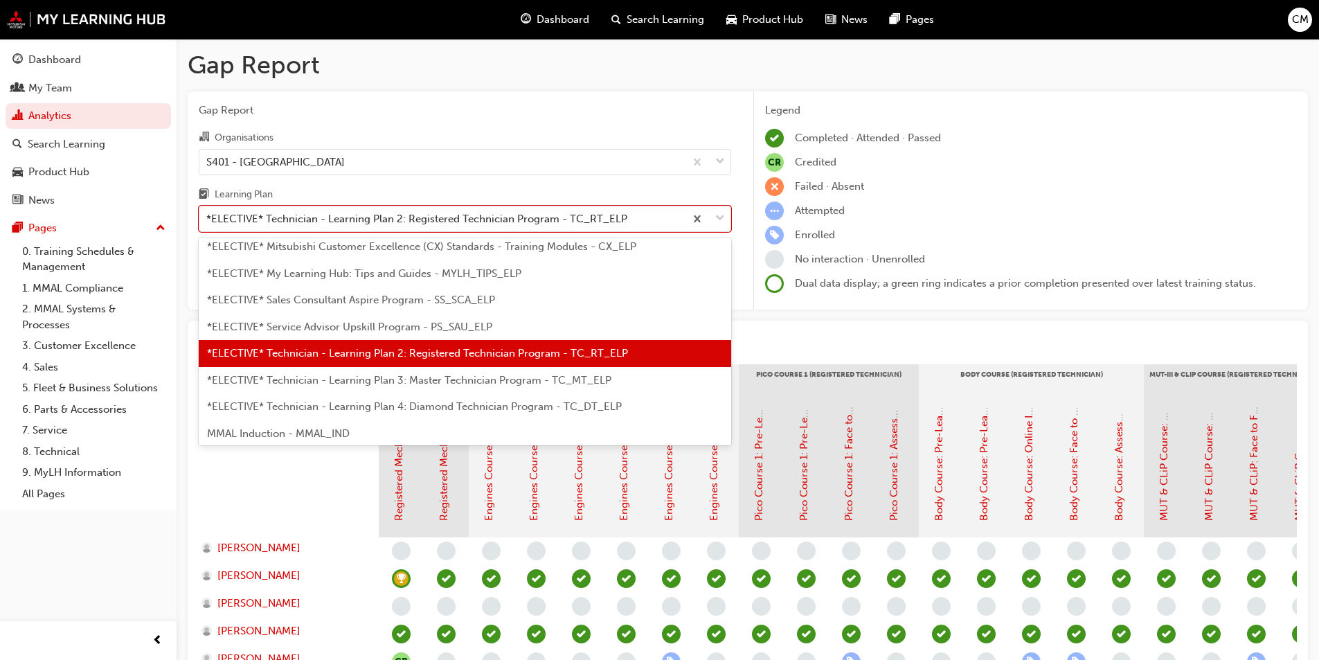
click at [436, 404] on span "*ELECTIVE* Technician - Learning Plan 4: Diamond Technician Program - TC_DT_ELP" at bounding box center [414, 406] width 415 height 12
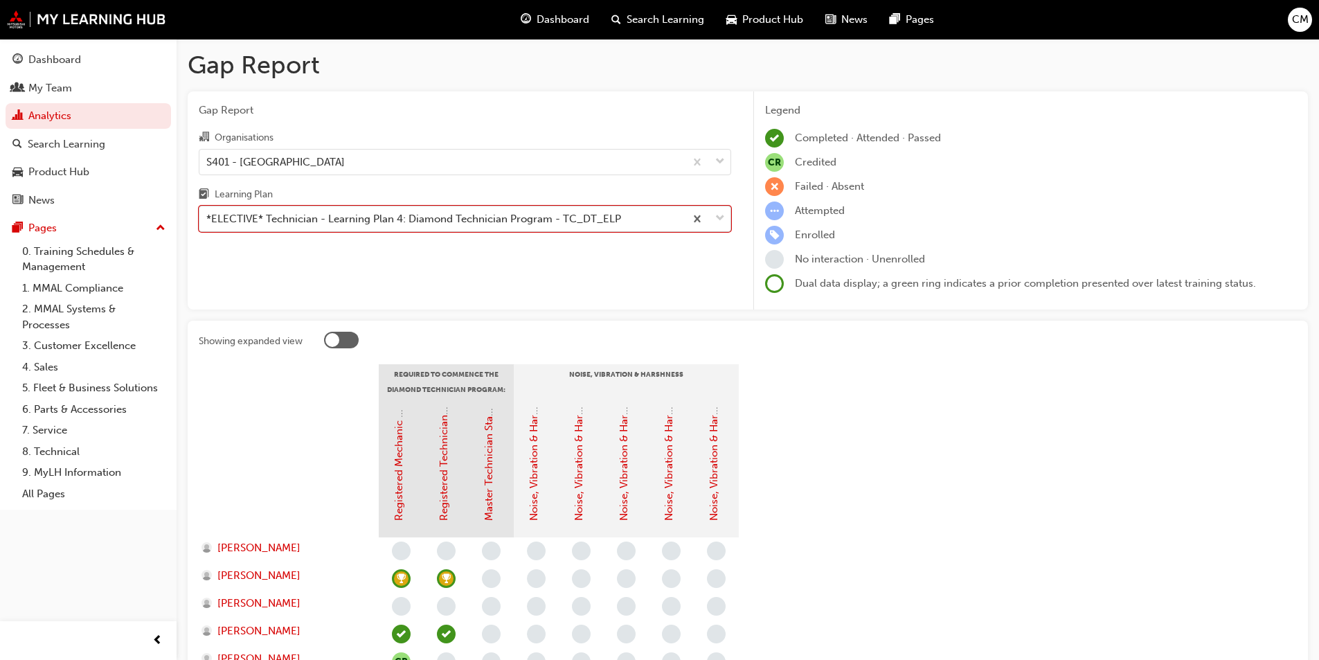
click at [720, 217] on span "down-icon" at bounding box center [720, 219] width 10 height 18
click at [208, 217] on input "Learning Plan option *ELECTIVE* Technician - Learning Plan 4: Diamond Technicia…" at bounding box center [206, 219] width 1 height 12
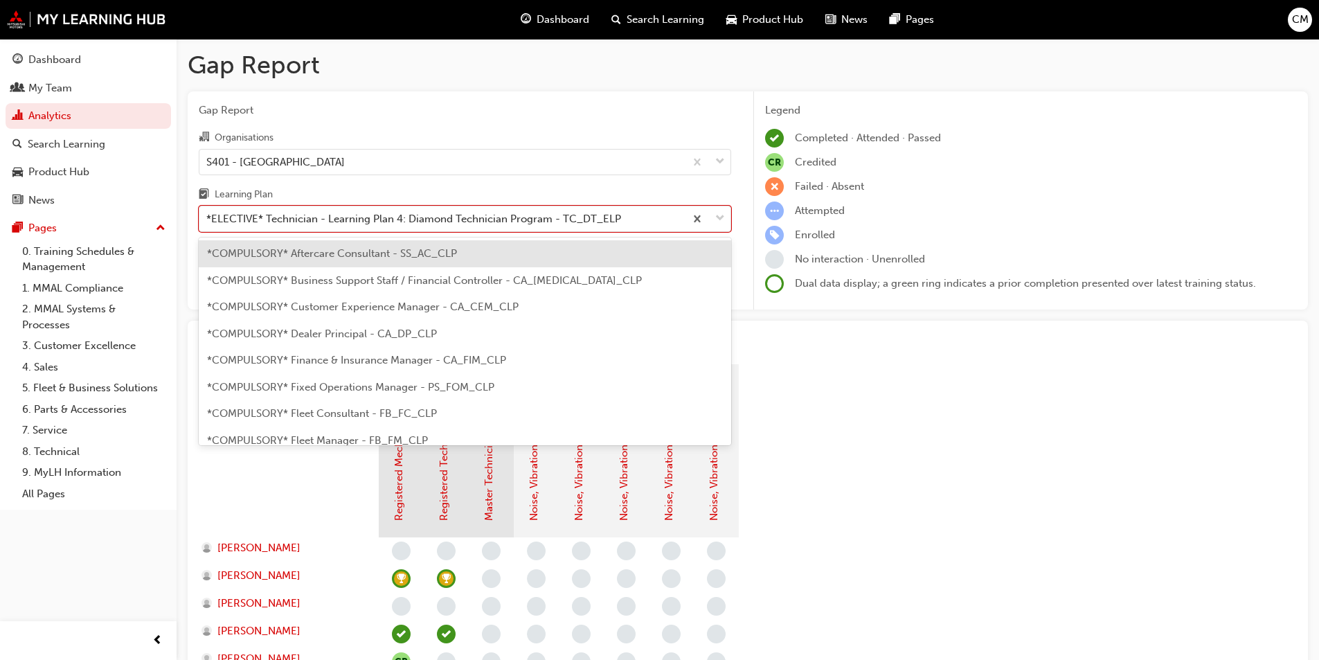
click at [339, 336] on span "*COMPULSORY* Dealer Principal - CA_DP_CLP" at bounding box center [322, 333] width 230 height 12
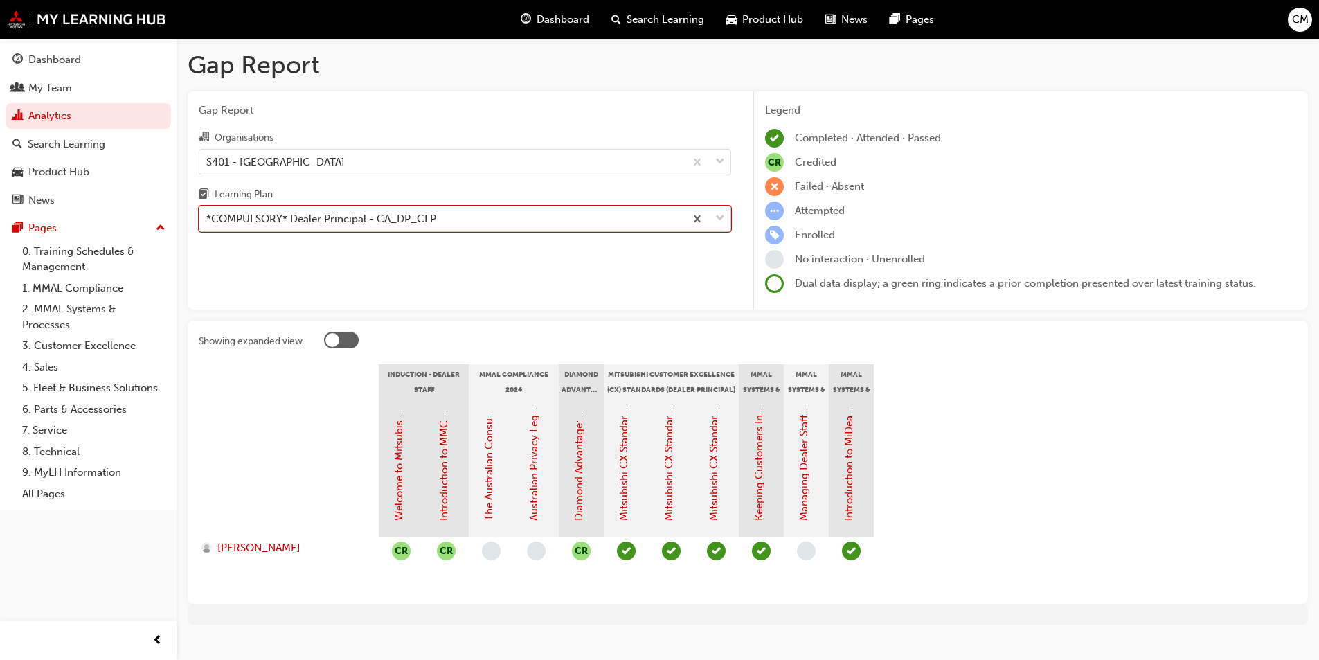
click at [718, 218] on span "down-icon" at bounding box center [720, 219] width 10 height 18
click at [208, 218] on input "Learning Plan option *COMPULSORY* Dealer Principal - CA_DP_CLP, selected. 0 res…" at bounding box center [206, 219] width 1 height 12
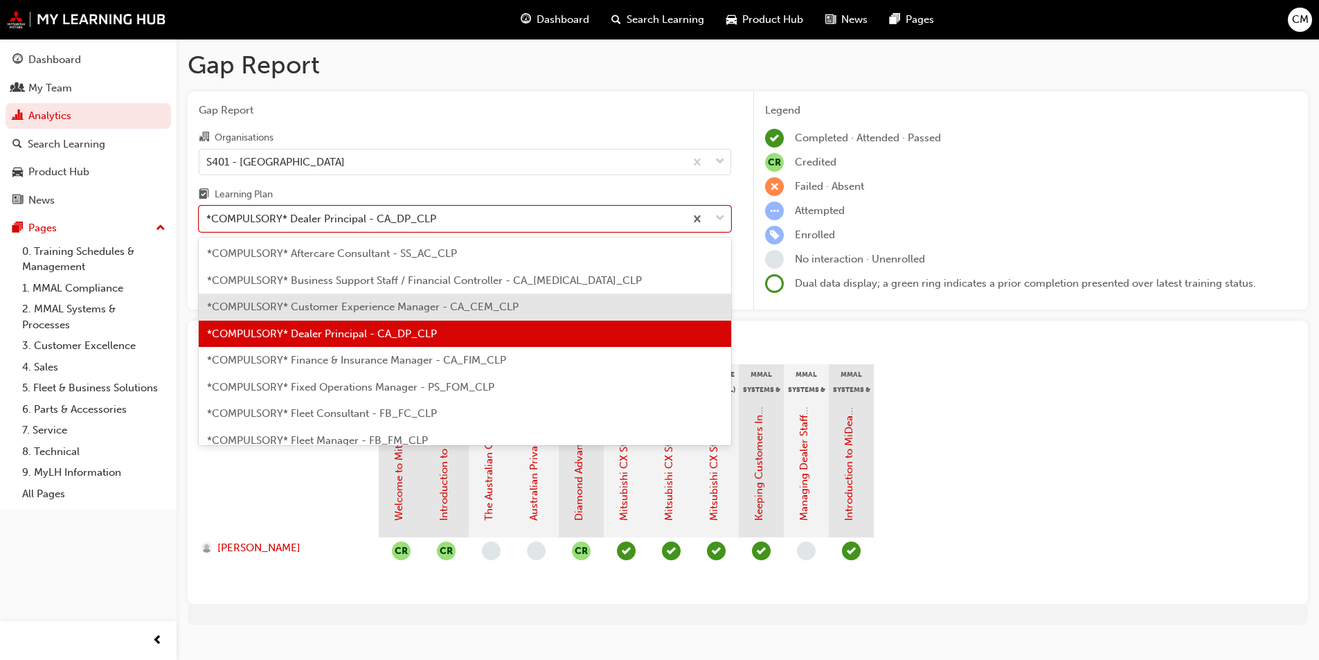
click at [384, 307] on span "*COMPULSORY* Customer Experience Manager - CA_CEM_CLP" at bounding box center [363, 306] width 312 height 12
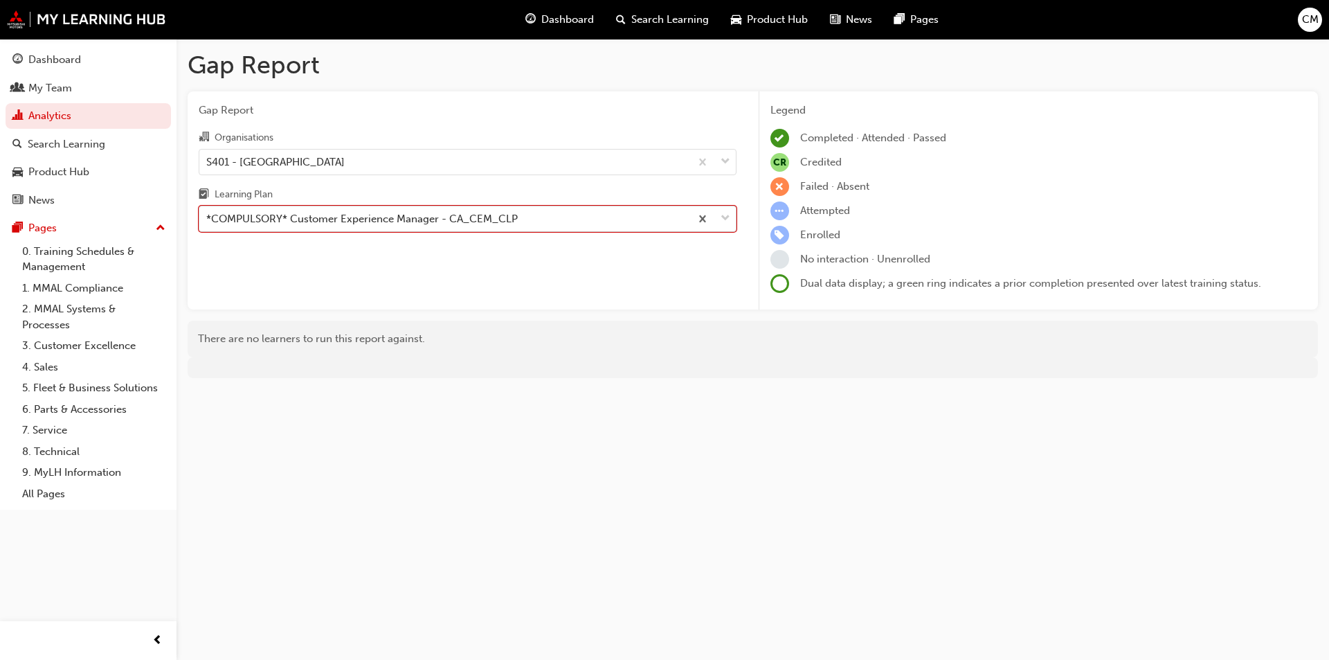
click at [729, 216] on span "down-icon" at bounding box center [726, 219] width 10 height 18
click at [208, 216] on input "Learning Plan option *COMPULSORY* Customer Experience Manager - CA_CEM_CLP, sel…" at bounding box center [206, 219] width 1 height 12
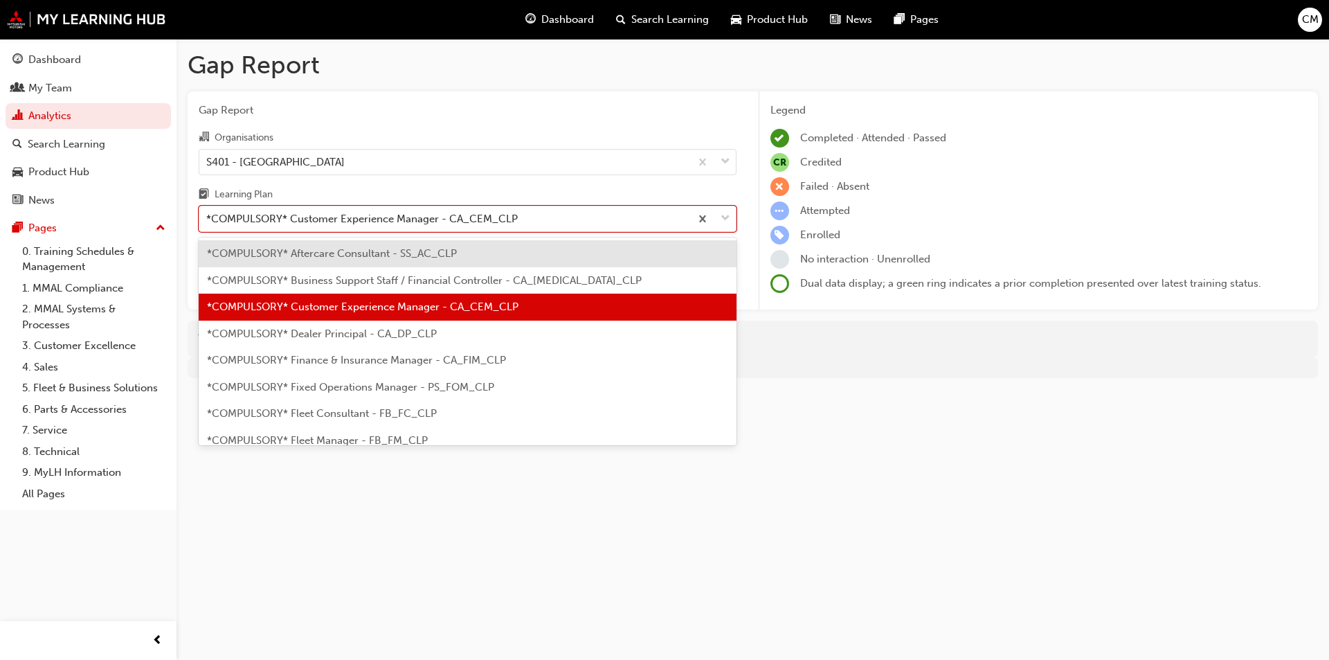
click at [407, 280] on span "*COMPULSORY* Business Support Staff / Financial Controller - CA_[MEDICAL_DATA]_…" at bounding box center [424, 280] width 435 height 12
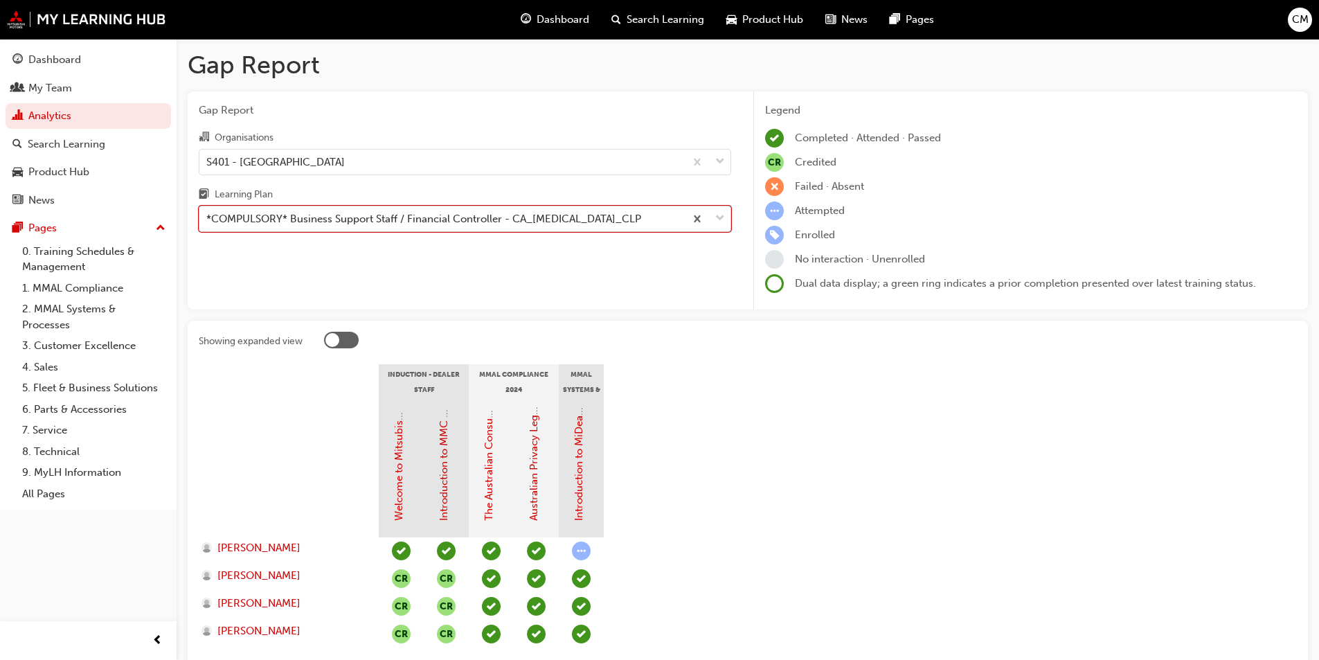
click at [721, 219] on span "down-icon" at bounding box center [720, 219] width 10 height 18
click at [208, 219] on input "Learning Plan option *COMPULSORY* Business Support Staff / Financial Controller…" at bounding box center [206, 219] width 1 height 12
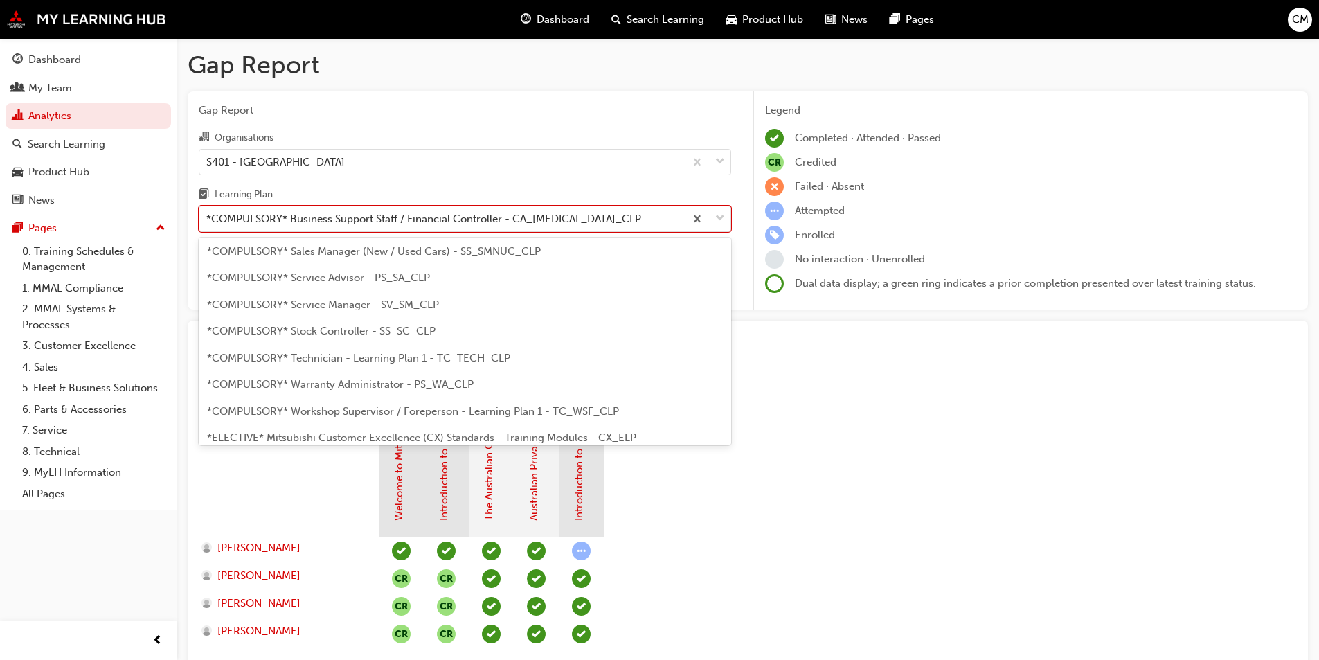
scroll to position [485, 0]
click at [424, 327] on span "*COMPULSORY* Technician - Learning Plan 1 - TC_TECH_CLP" at bounding box center [358, 329] width 303 height 12
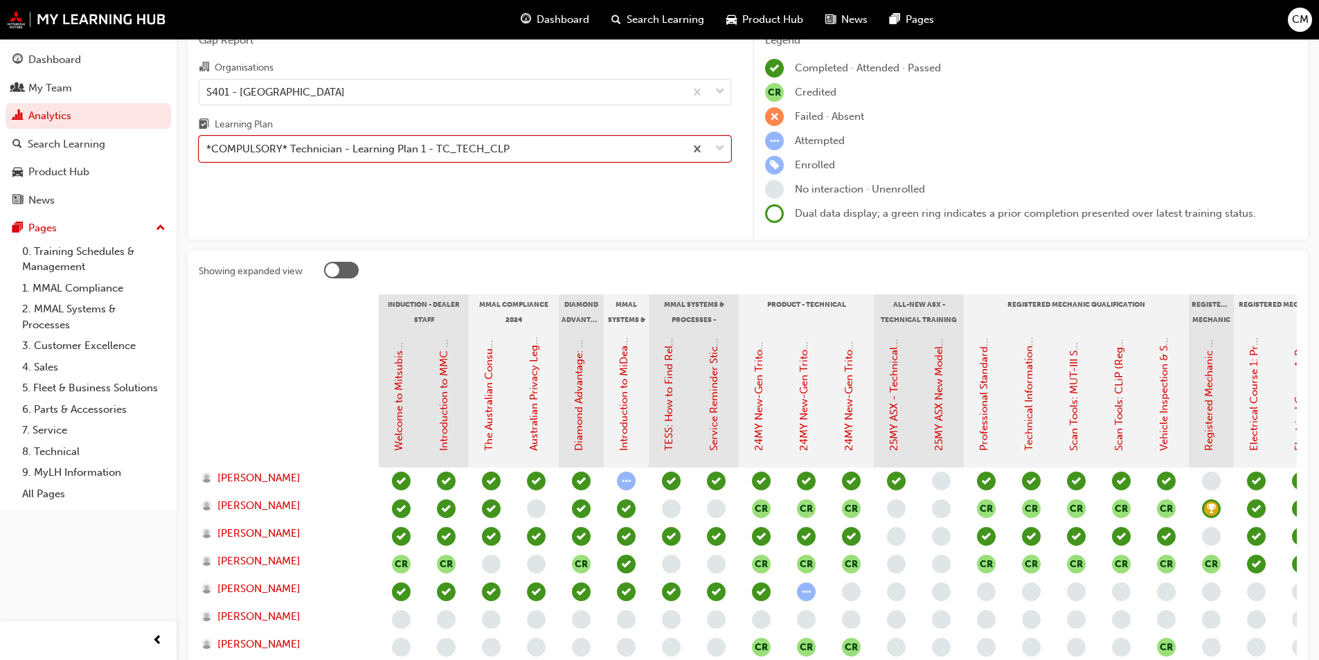
scroll to position [277, 0]
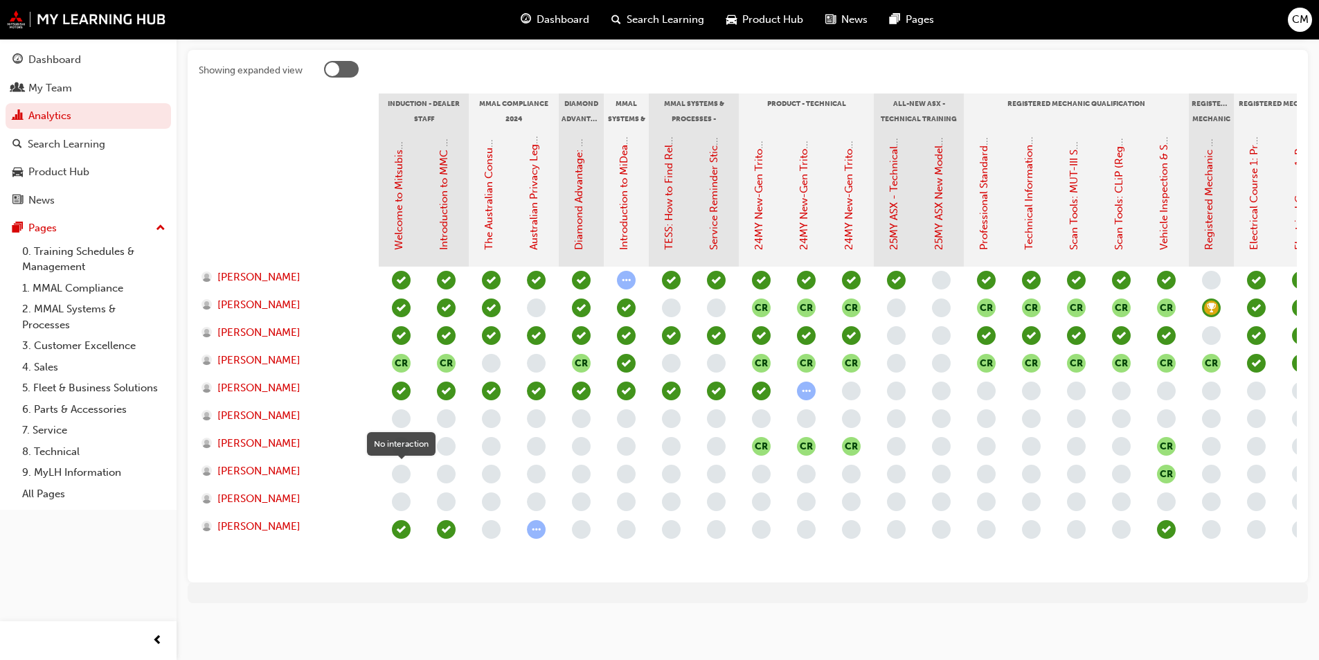
click at [402, 465] on span "learningRecordVerb_NONE-icon" at bounding box center [401, 474] width 19 height 19
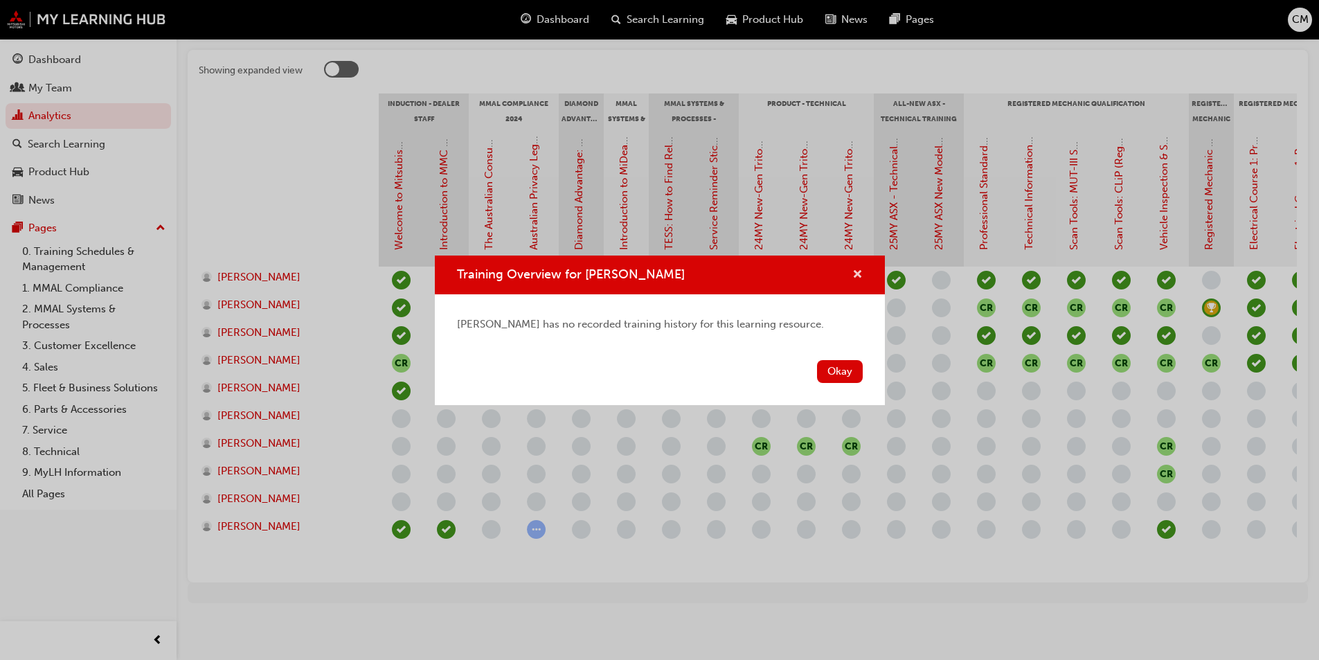
click at [853, 271] on span "cross-icon" at bounding box center [857, 275] width 10 height 12
